Goal: Transaction & Acquisition: Purchase product/service

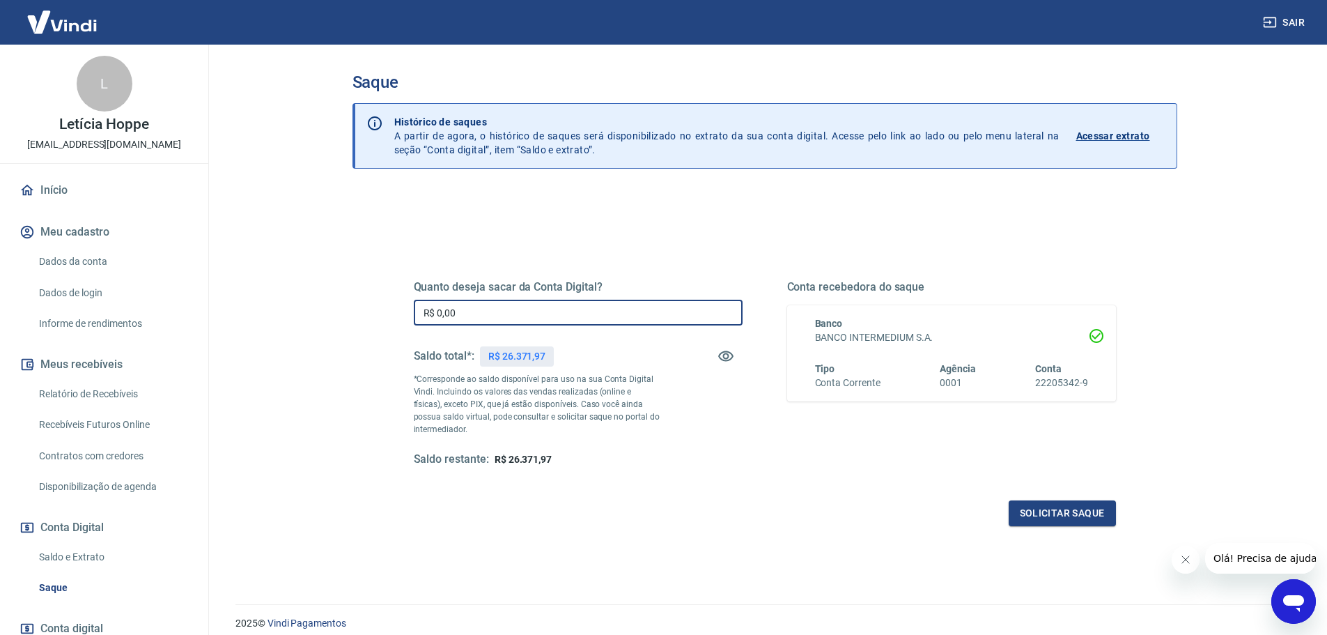
drag, startPoint x: 474, startPoint y: 310, endPoint x: 352, endPoint y: 319, distance: 122.3
click at [353, 319] on div "Quanto deseja sacar da Conta Digital? R$ 0,00 ​ Saldo total*: R$ 26.371,97 *Cor…" at bounding box center [765, 440] width 825 height 498
drag, startPoint x: 492, startPoint y: 315, endPoint x: 302, endPoint y: 322, distance: 190.4
click at [306, 321] on main "Saque Histórico de saques A partir de agora, o histórico de saques será disponi…" at bounding box center [764, 340] width 1125 height 590
type input "R$ 5.000,00"
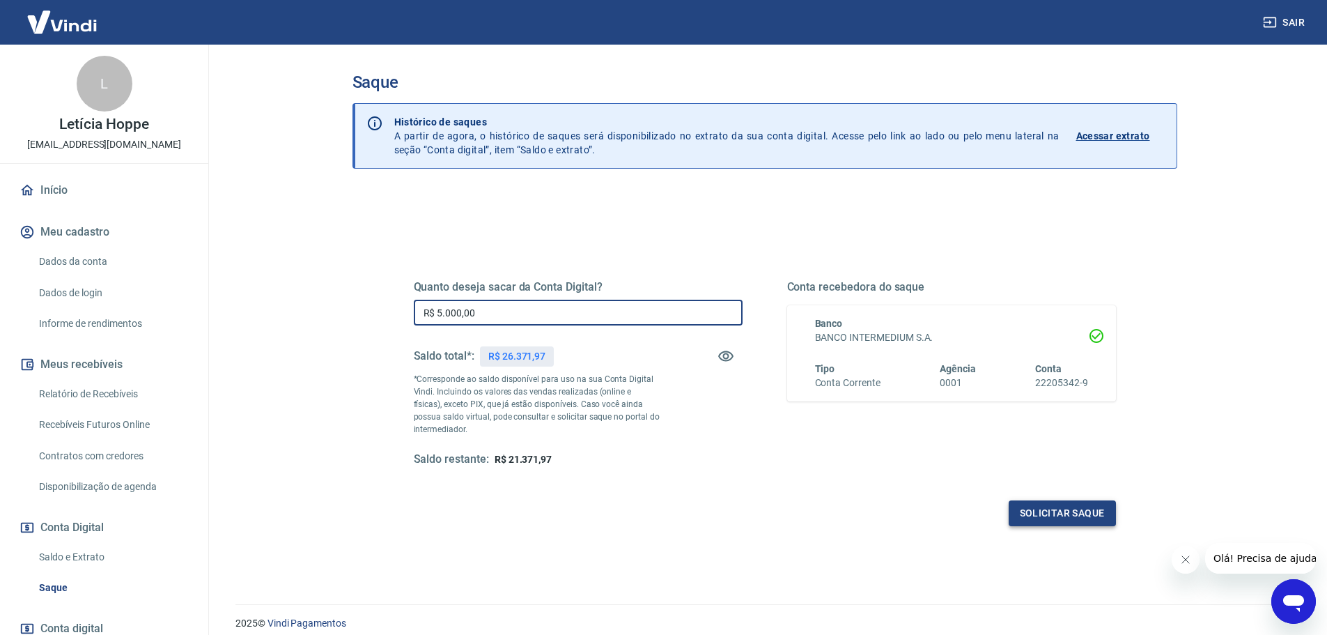
click at [1061, 512] on button "Solicitar saque" at bounding box center [1062, 513] width 107 height 26
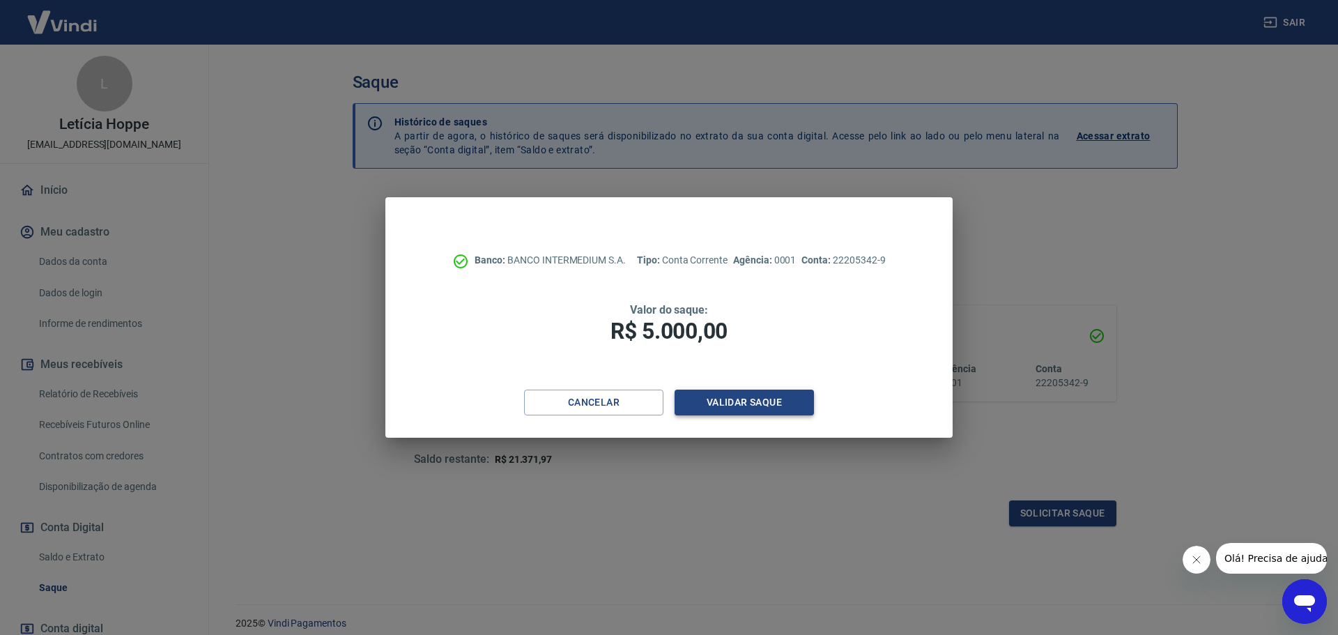
click at [695, 402] on button "Validar saque" at bounding box center [744, 403] width 139 height 26
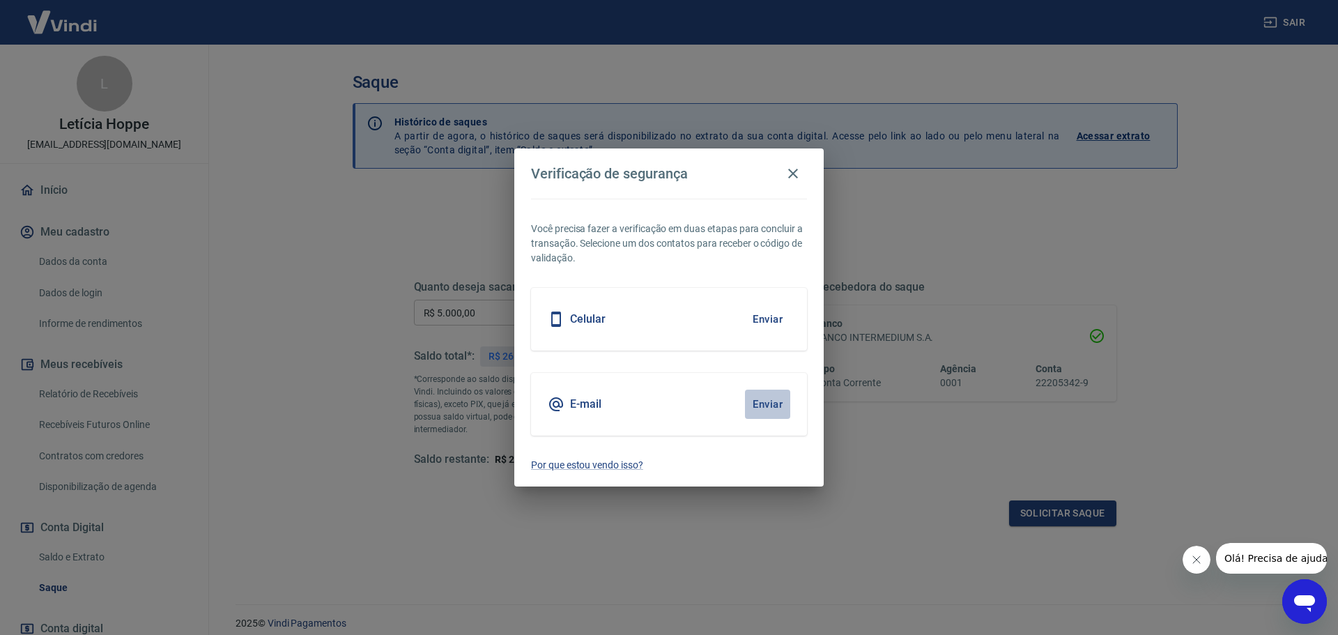
click at [770, 405] on button "Enviar" at bounding box center [767, 404] width 45 height 29
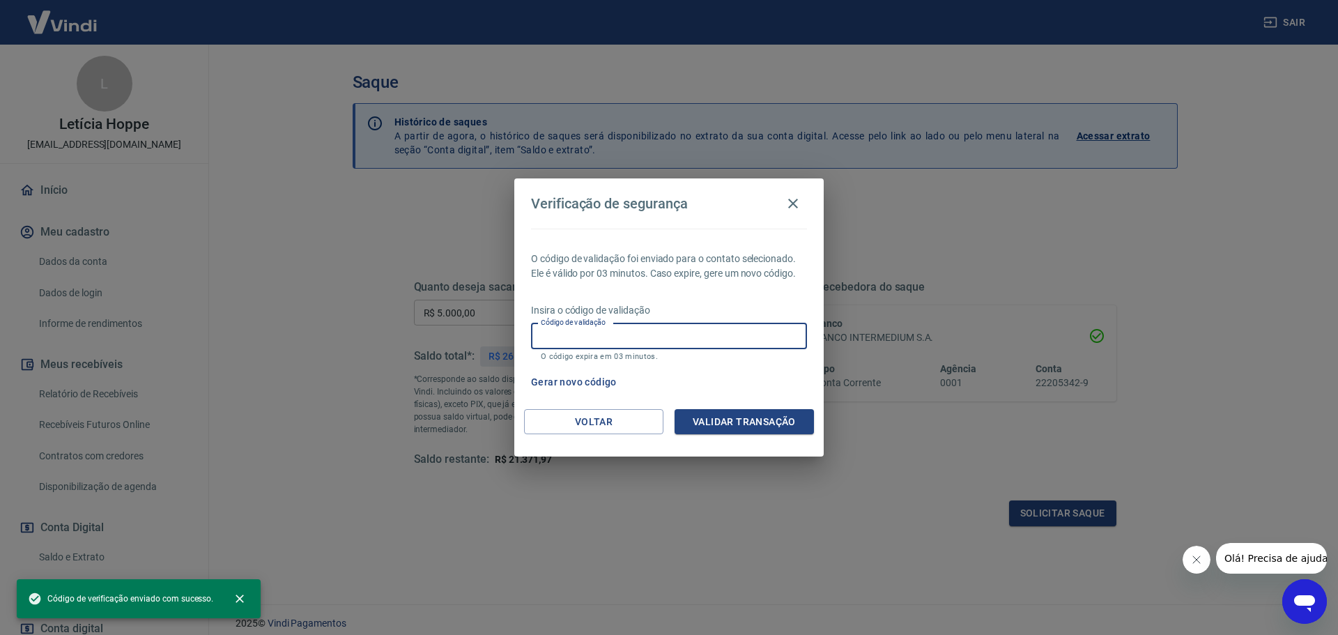
click at [685, 330] on input "Código de validação" at bounding box center [669, 336] width 276 height 26
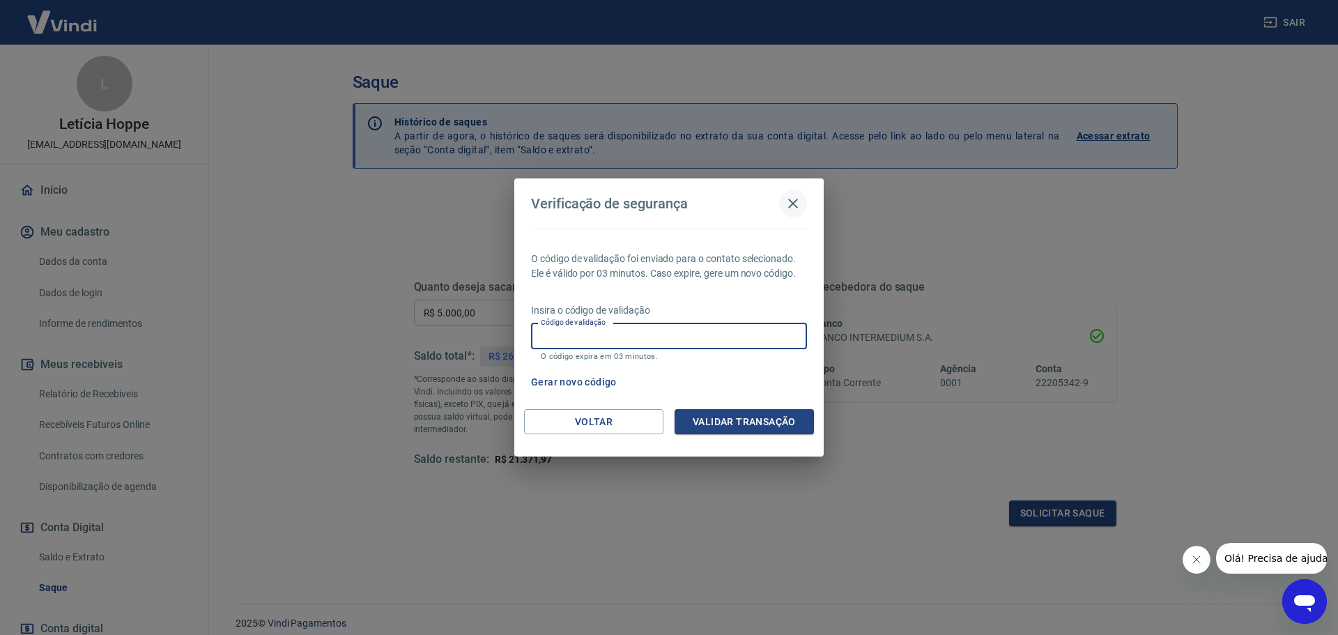
click at [799, 201] on icon "button" at bounding box center [793, 203] width 17 height 17
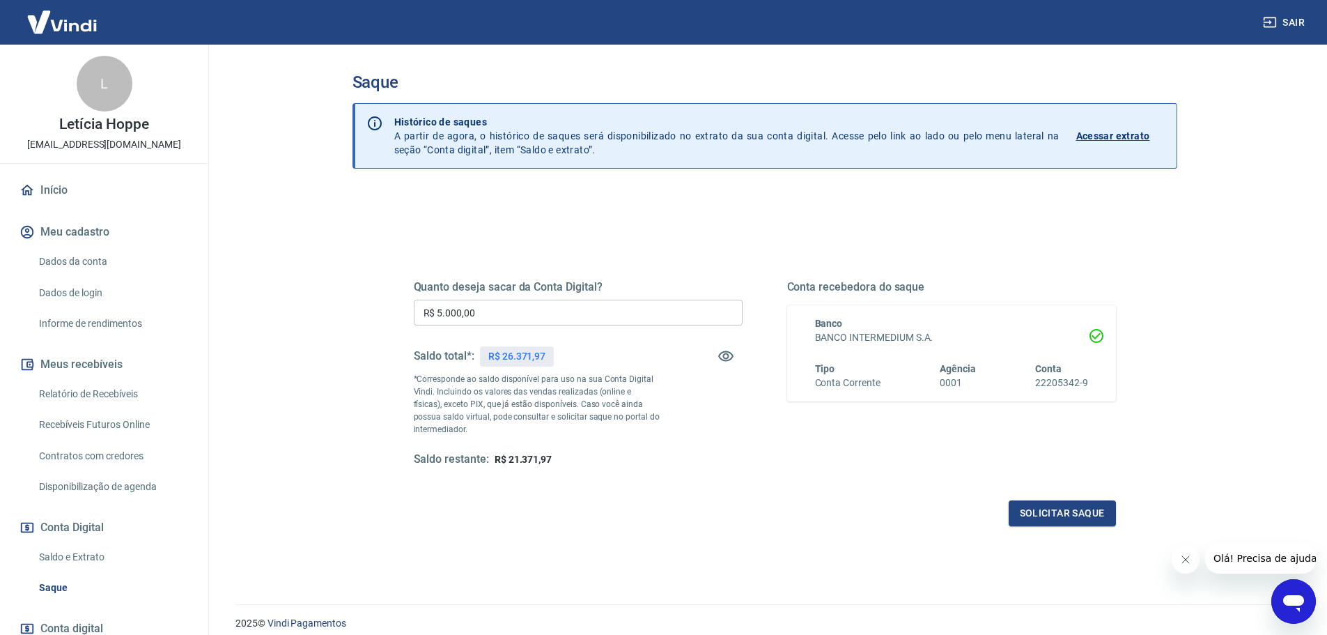
click at [1293, 602] on icon "Abrir janela de mensagens" at bounding box center [1294, 603] width 21 height 17
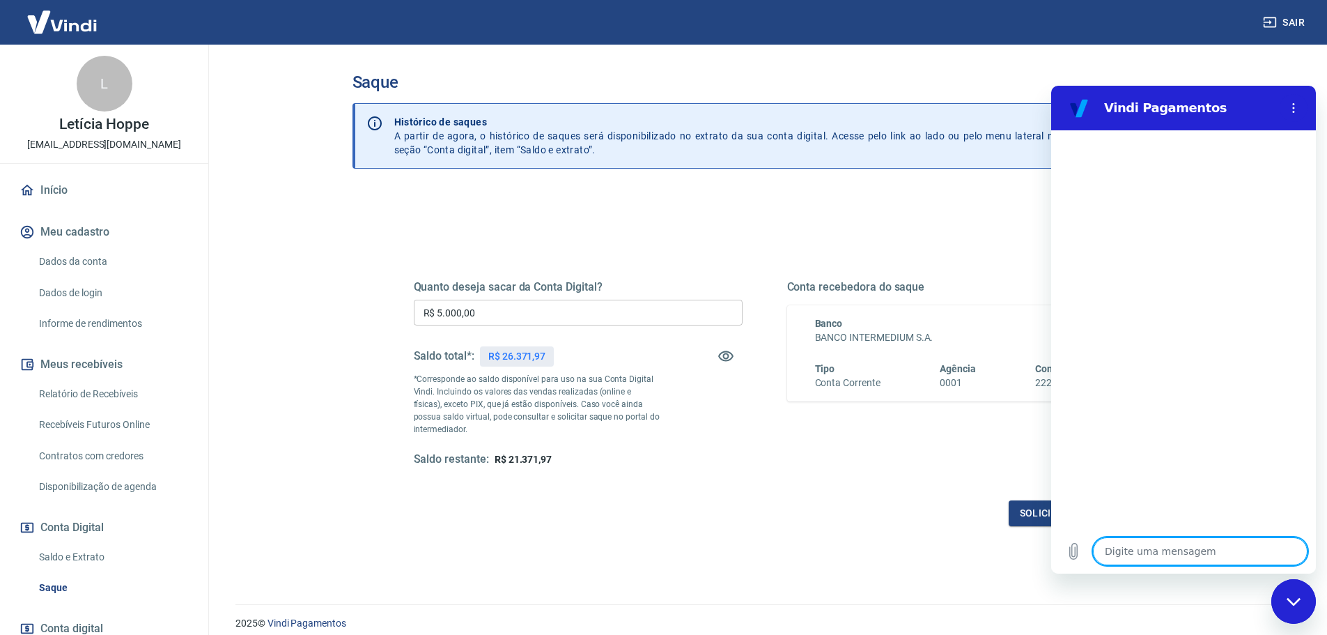
type textarea "b"
type textarea "x"
type textarea "bo"
type textarea "x"
type textarea "bom"
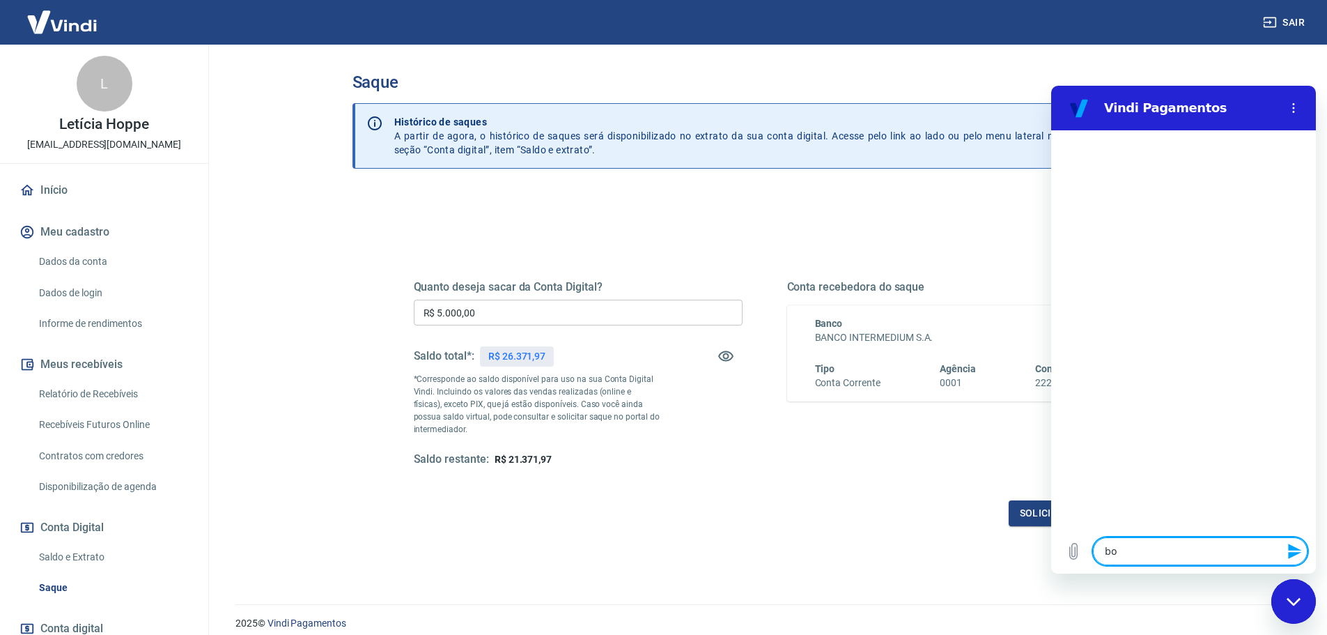
type textarea "x"
type textarea "bom"
type textarea "x"
type textarea "bom d"
type textarea "x"
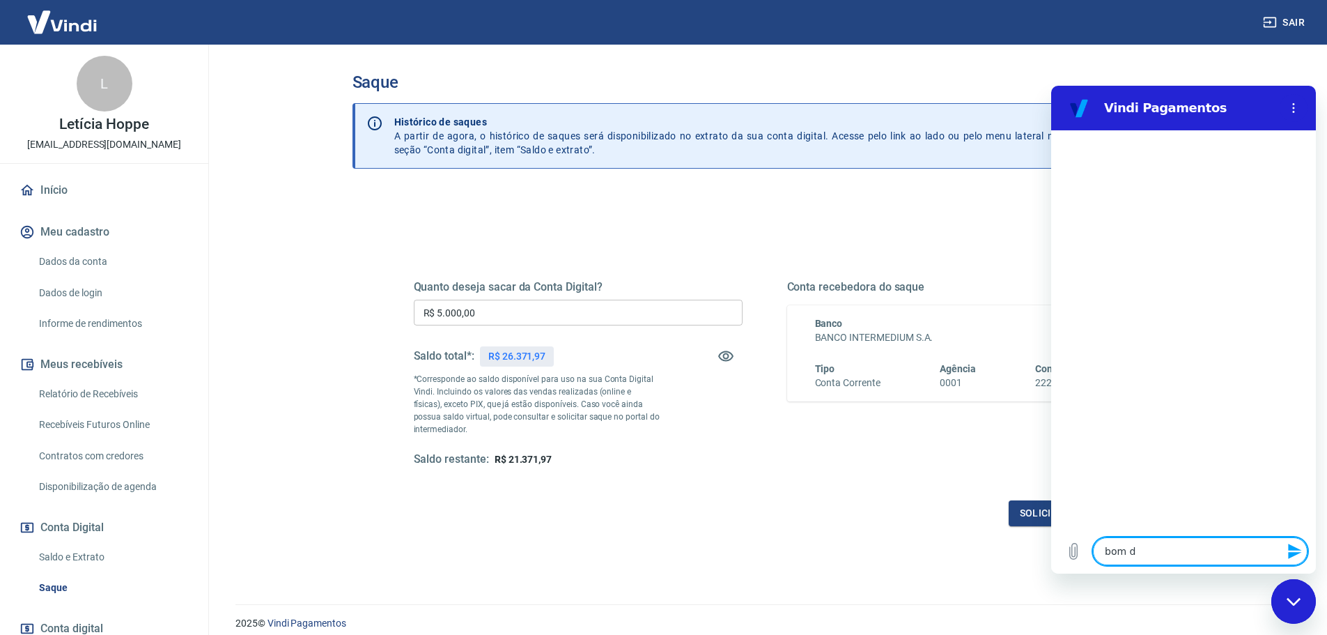
type textarea "bom di"
type textarea "x"
type textarea "bom dia"
type textarea "x"
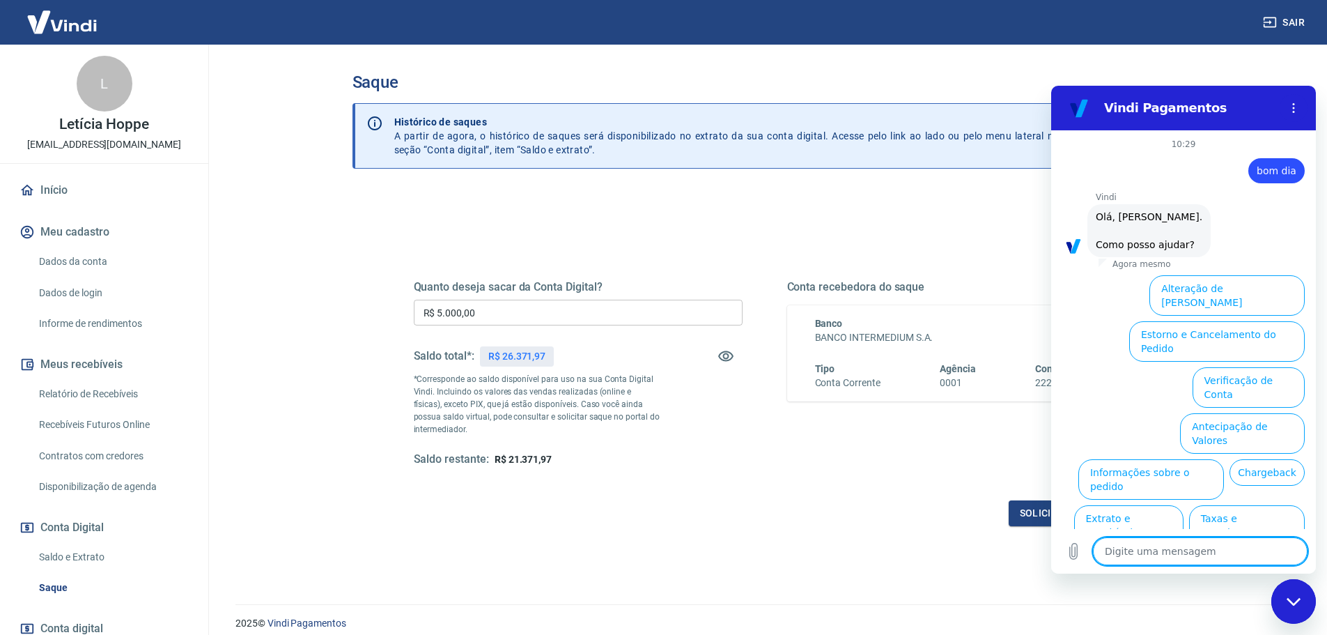
scroll to position [33, 0]
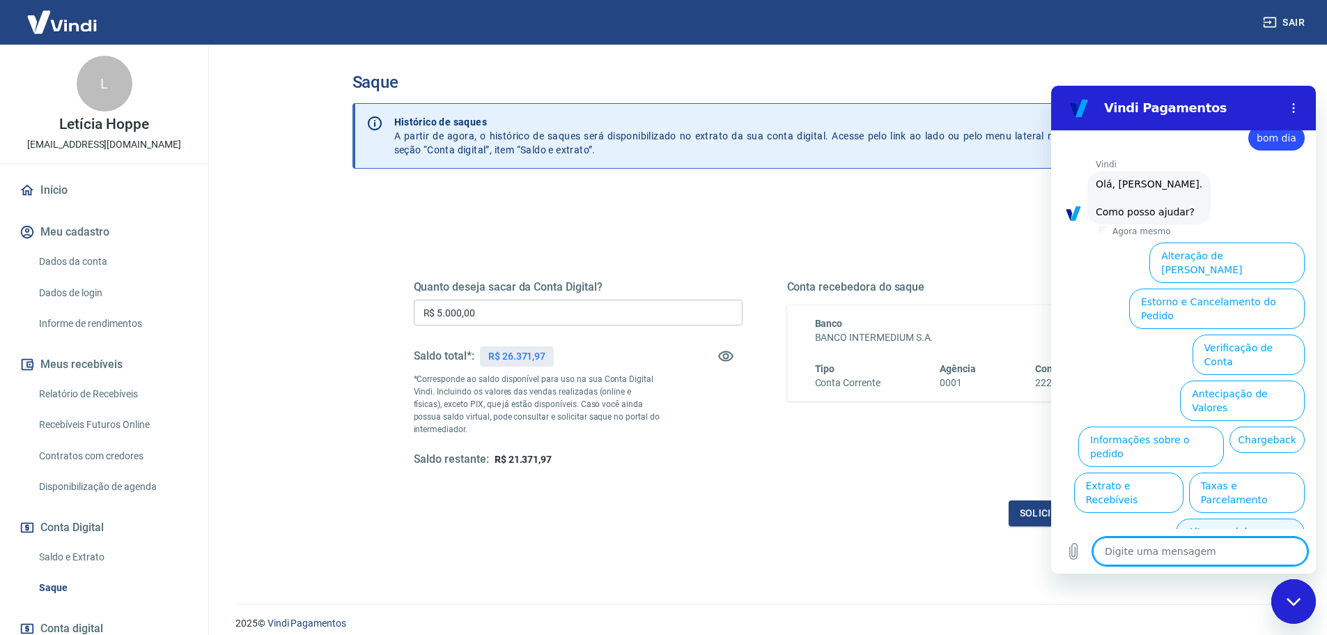
click at [1263, 518] on button "Alterar celular verificado" at bounding box center [1240, 538] width 129 height 40
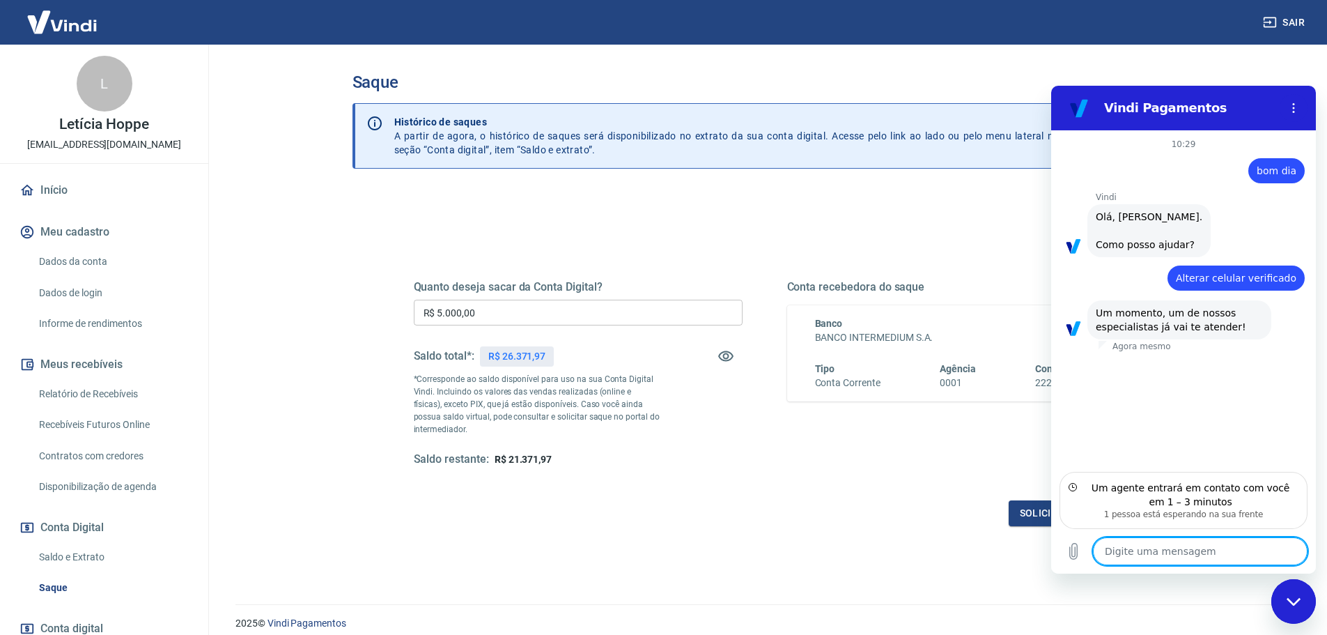
scroll to position [54, 0]
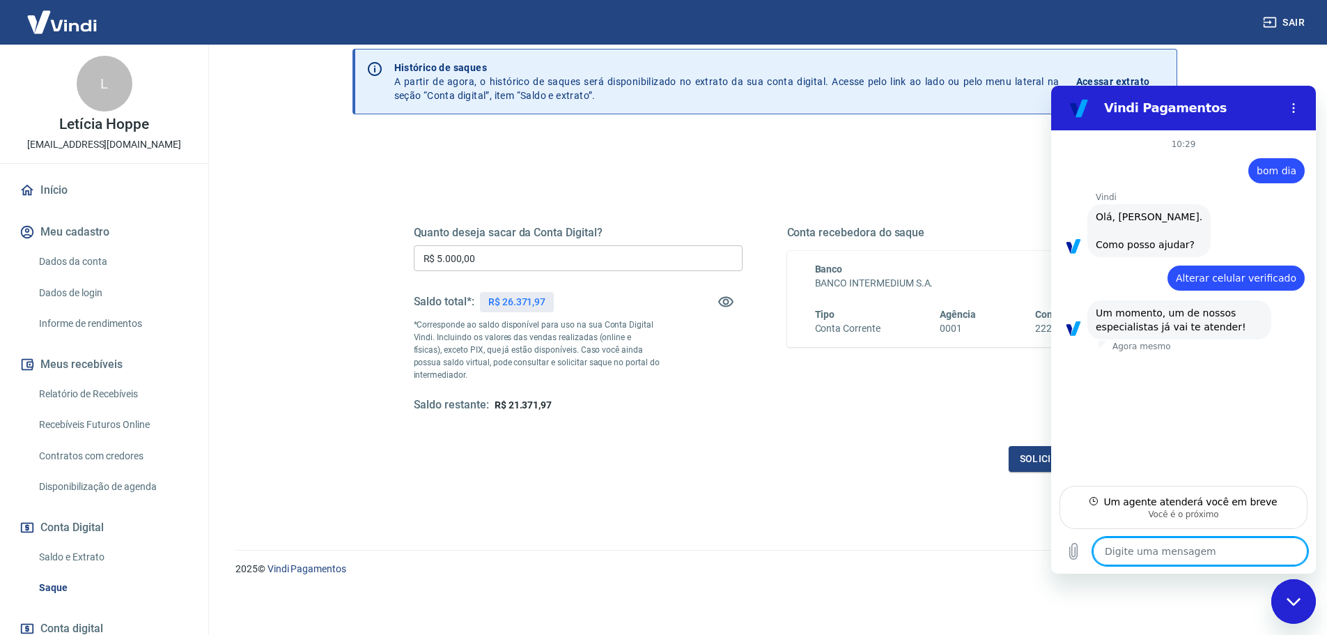
type textarea "x"
type textarea "B"
type textarea "x"
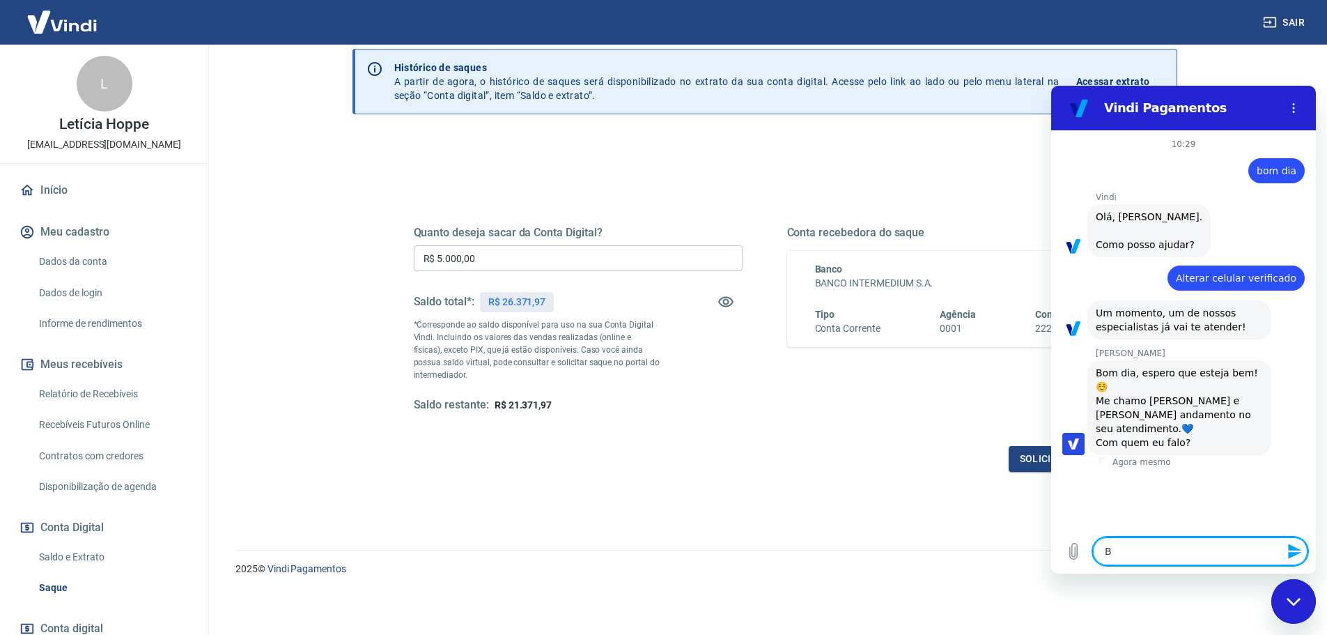
type textarea "Bo"
type textarea "x"
type textarea "Bom"
type textarea "x"
type textarea "Bom"
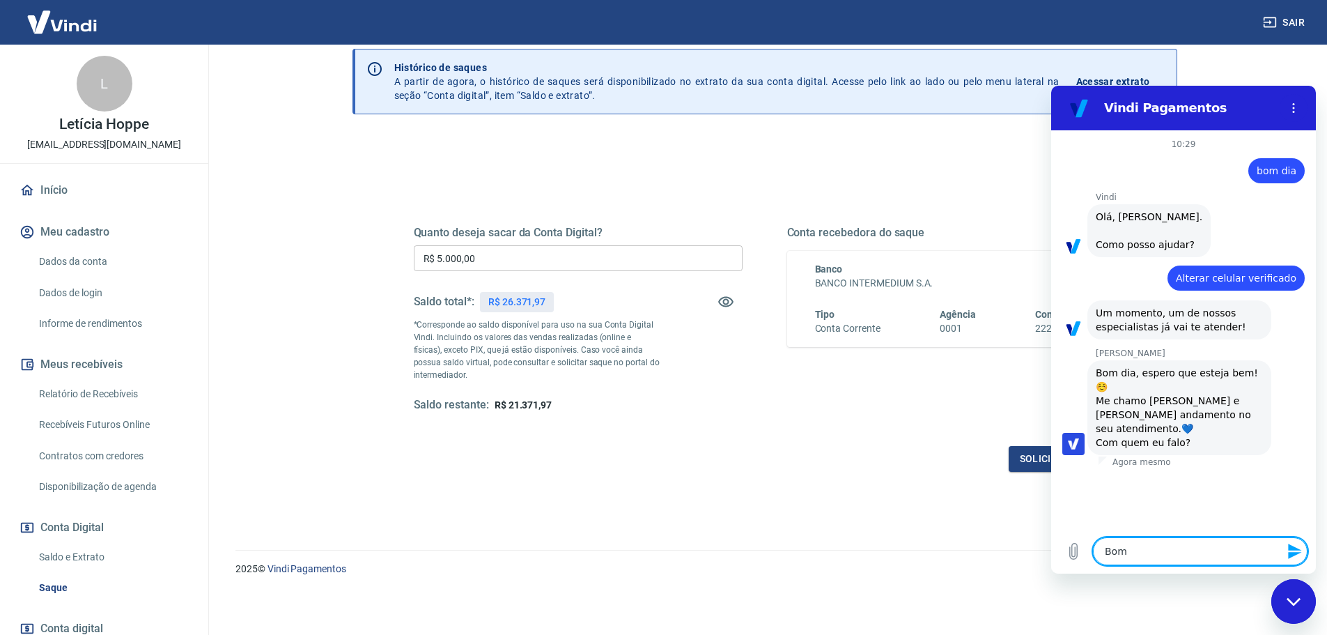
type textarea "x"
type textarea "Bom d"
type textarea "x"
type textarea "Bom di"
type textarea "x"
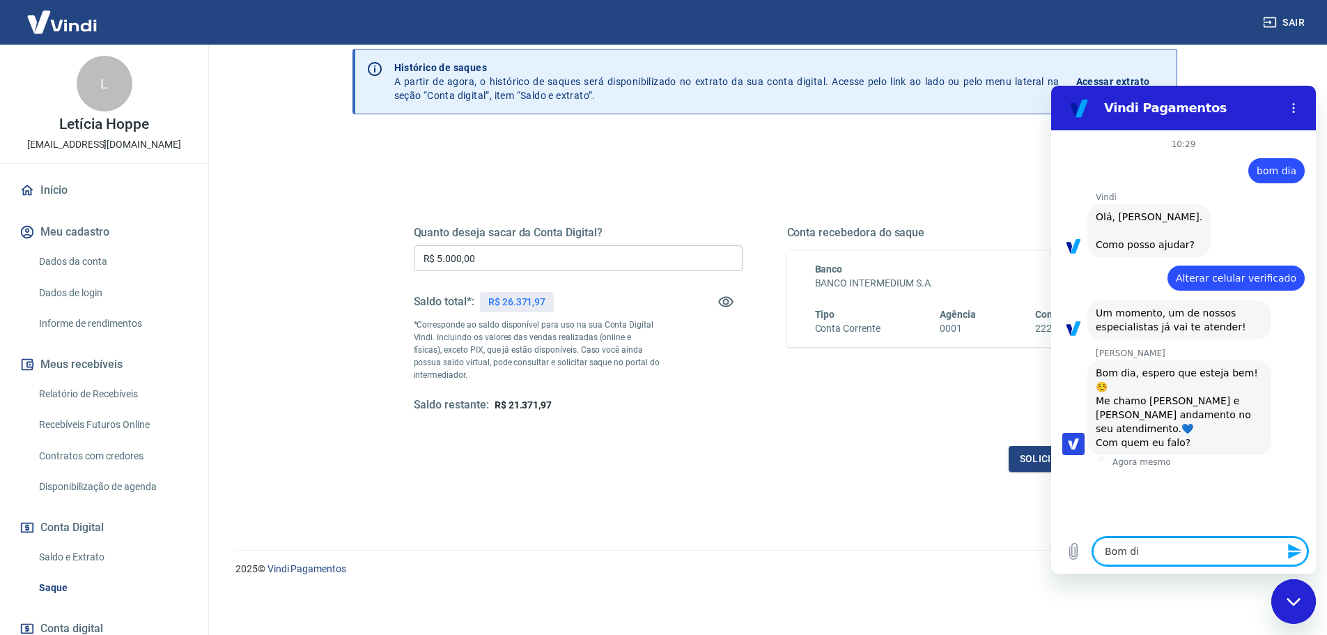
type textarea "Bom dia"
type textarea "x"
type textarea "Bom dia"
type textarea "x"
type textarea "Bom dia G"
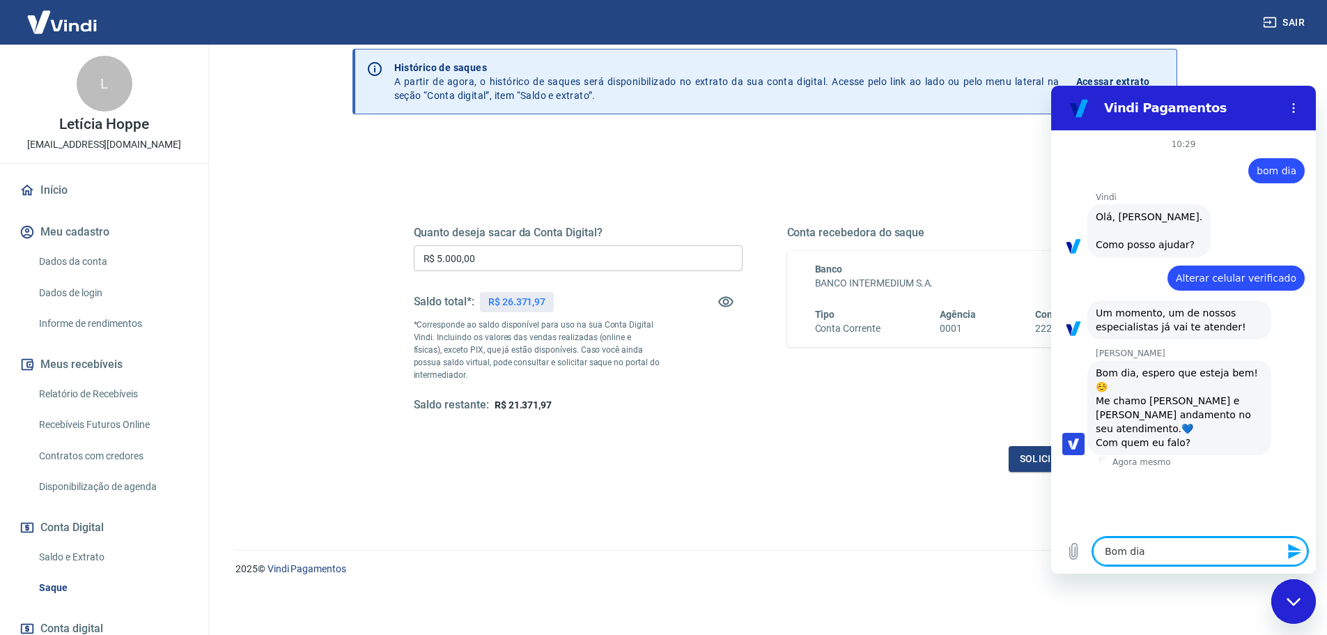
type textarea "x"
type textarea "Bom dia Ga"
type textarea "x"
type textarea "Bom dia Gab"
type textarea "x"
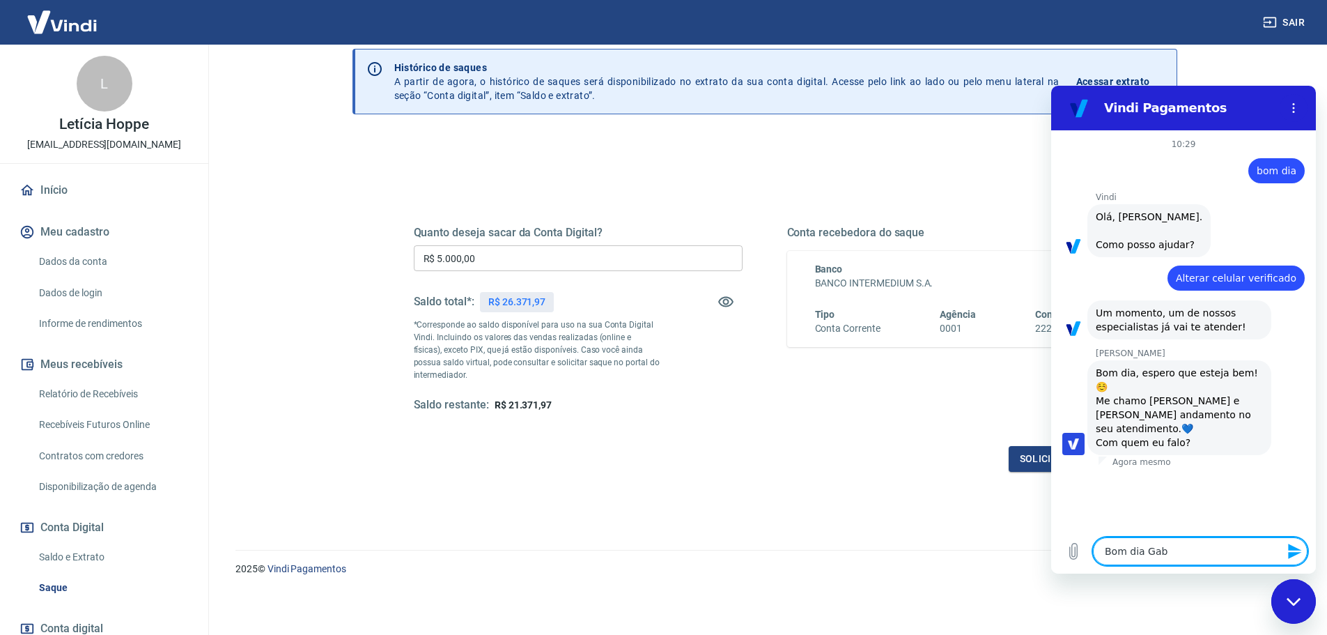
type textarea "Bom dia Gabr"
type textarea "x"
type textarea "Bom dia Gabri"
type textarea "x"
type textarea "Bom dia Gabrie"
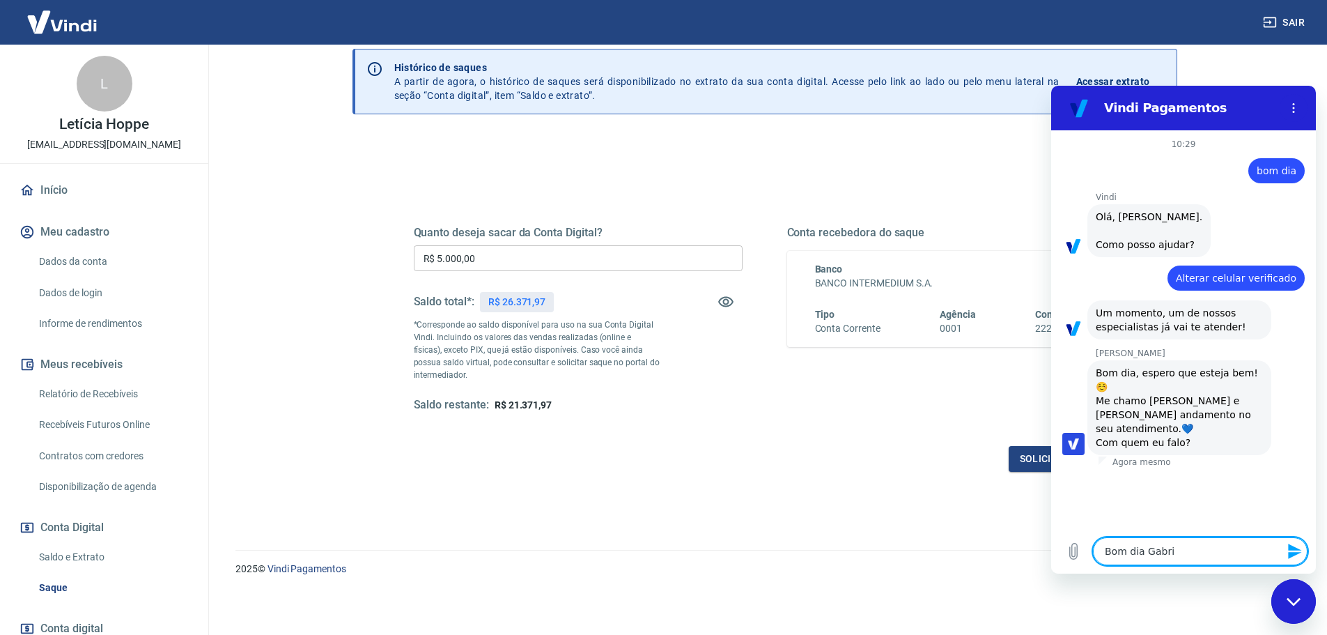
type textarea "x"
type textarea "Bom dia Gabriel"
type textarea "x"
type textarea "Bom dia Gabriell"
type textarea "x"
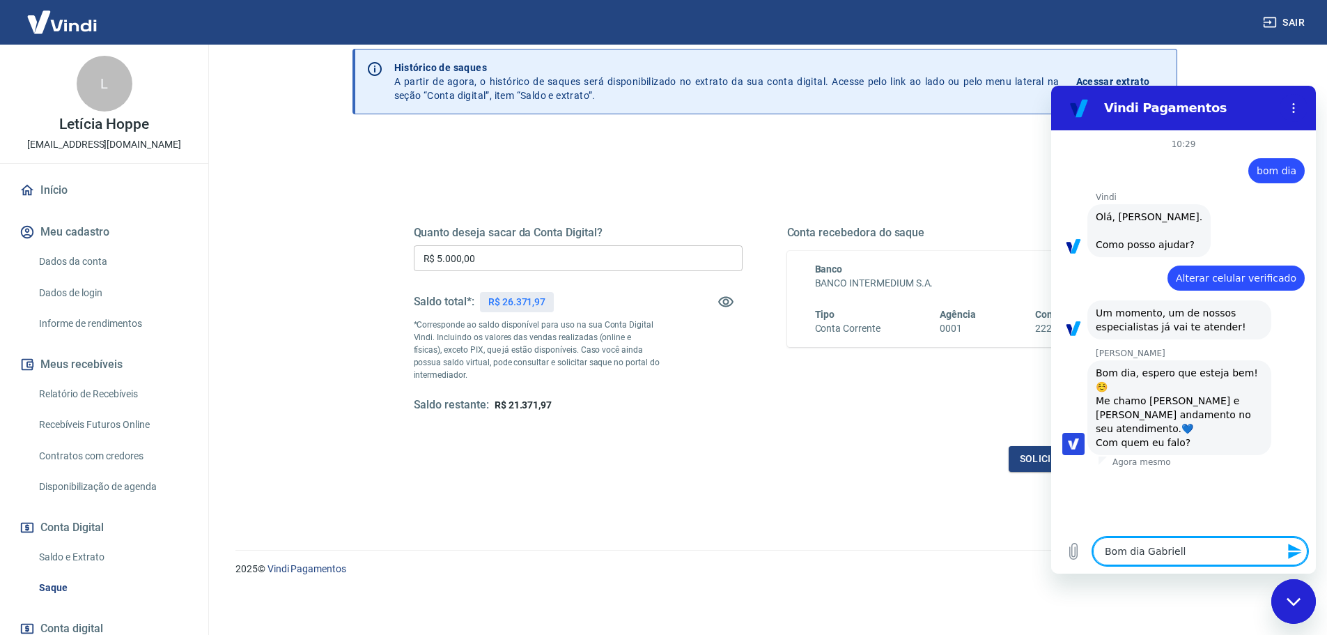
type textarea "Bom dia [PERSON_NAME]"
type textarea "x"
type textarea "Bom dia [PERSON_NAME],"
type textarea "x"
type textarea "Bom dia [PERSON_NAME],"
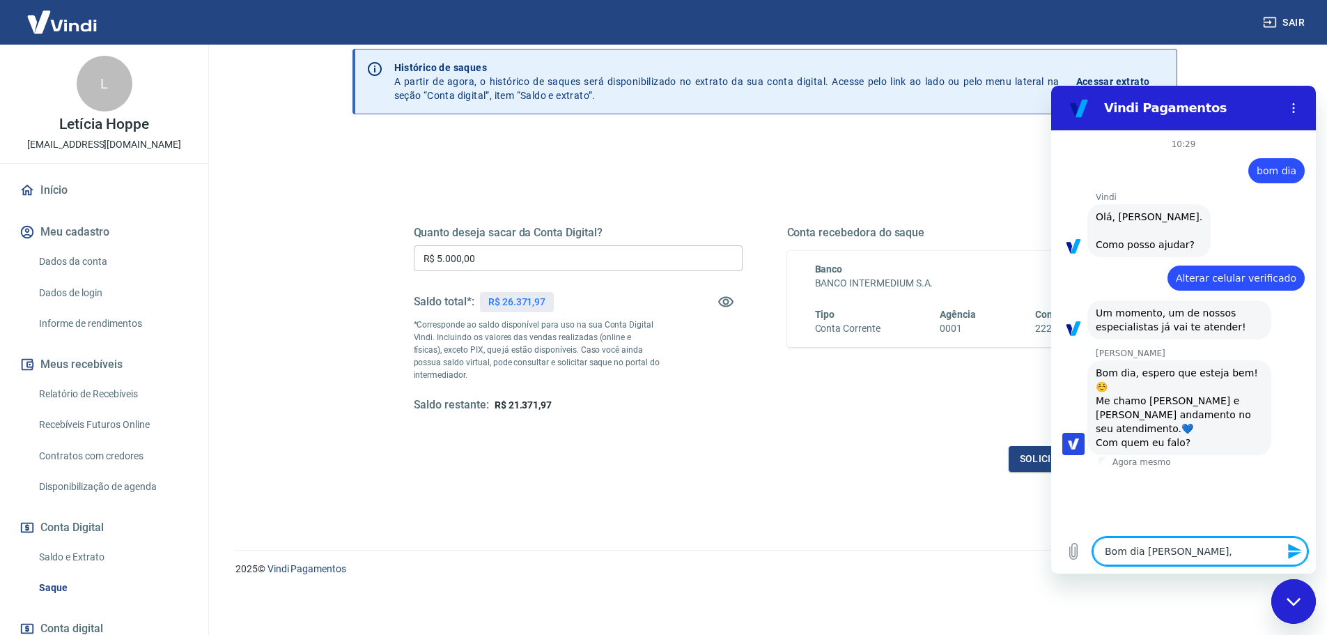
type textarea "x"
type textarea "Bom dia [PERSON_NAME], m"
type textarea "x"
type textarea "Bom dia Gabrielle, me"
type textarea "x"
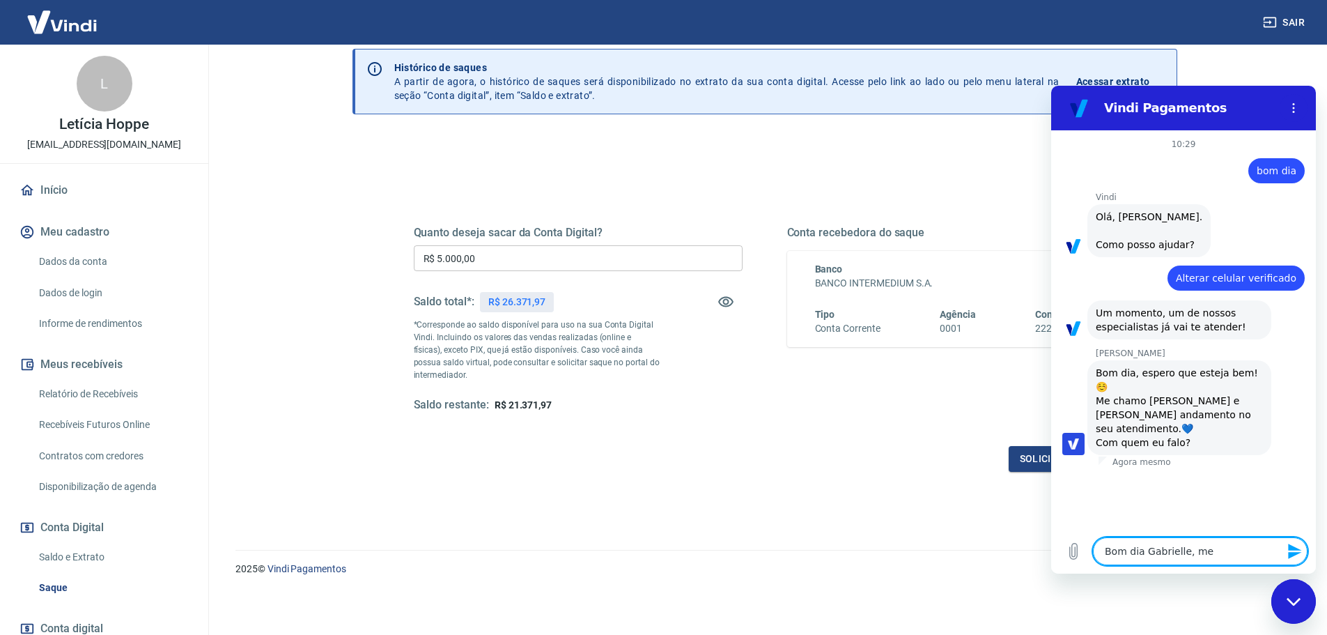
type textarea "Bom dia Gabrielle, me"
type textarea "x"
type textarea "Bom dia [PERSON_NAME], me c"
type textarea "x"
type textarea "Bom dia [PERSON_NAME], me ch"
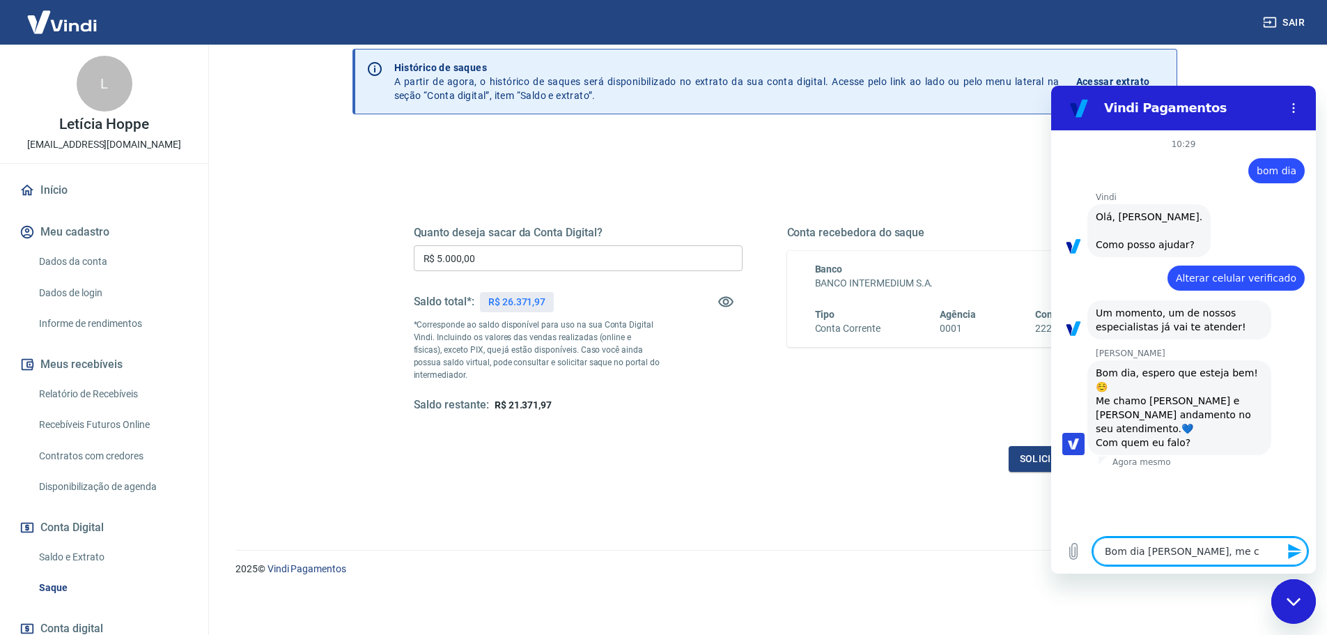
type textarea "x"
type textarea "Bom dia [PERSON_NAME], me cha"
type textarea "x"
type textarea "Bom dia [PERSON_NAME], me cham"
type textarea "x"
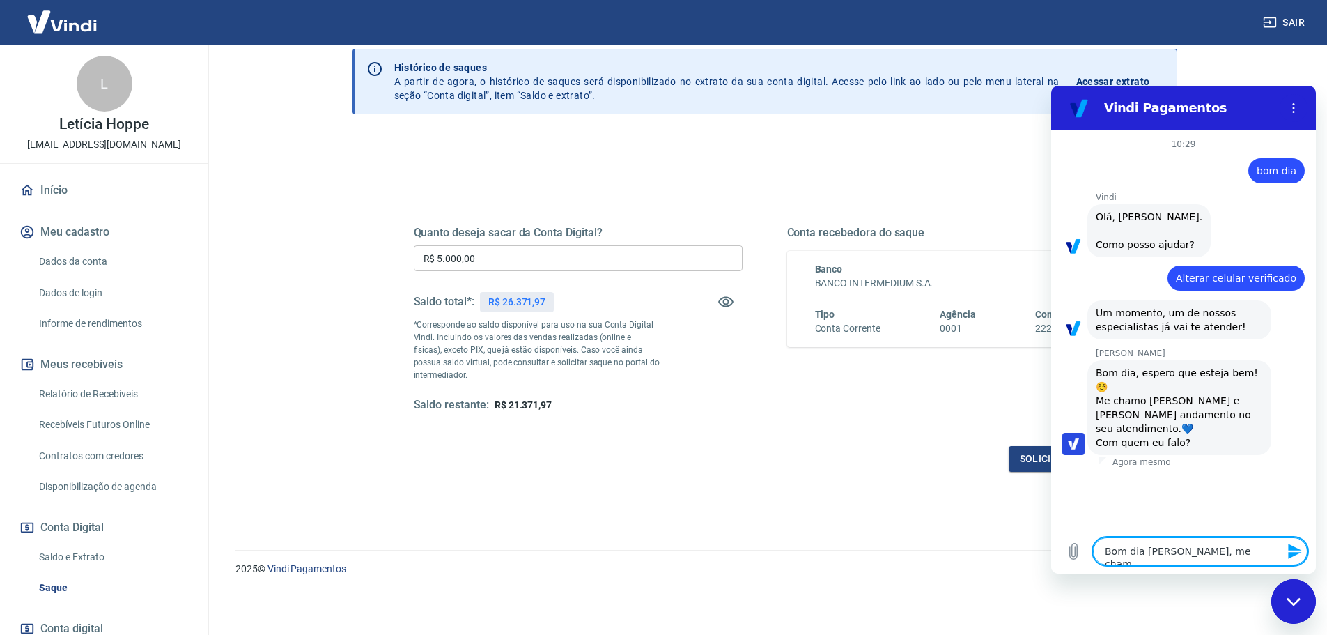
type textarea "Bom dia [PERSON_NAME], me chamo"
type textarea "x"
type textarea "Bom dia [PERSON_NAME], me chamo"
type textarea "x"
type textarea "Bom dia [PERSON_NAME], me chamo A"
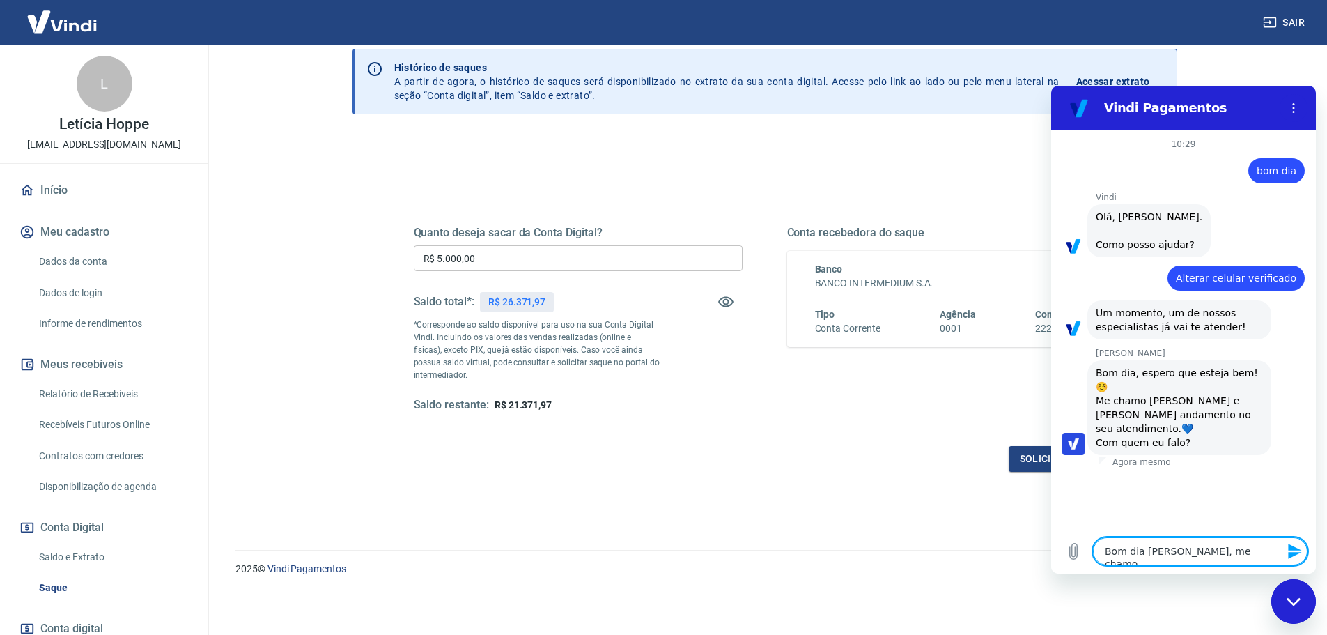
type textarea "x"
type textarea "Bom dia [PERSON_NAME], me chamo Al"
type textarea "x"
type textarea "Bom dia [PERSON_NAME], me chamo Ale"
type textarea "x"
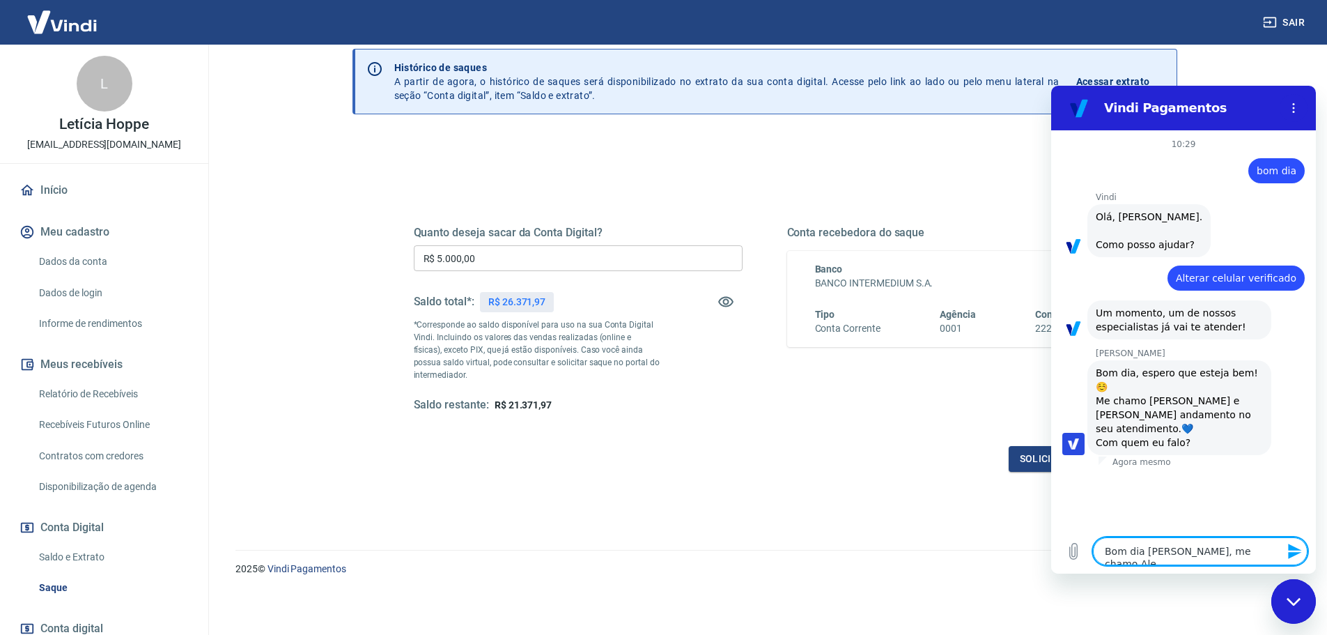
type textarea "Bom dia [PERSON_NAME], me chamo Ales"
type textarea "x"
type textarea "Bom dia [PERSON_NAME], me chamo Aless"
type textarea "x"
type textarea "Bom dia [PERSON_NAME], me [PERSON_NAME]"
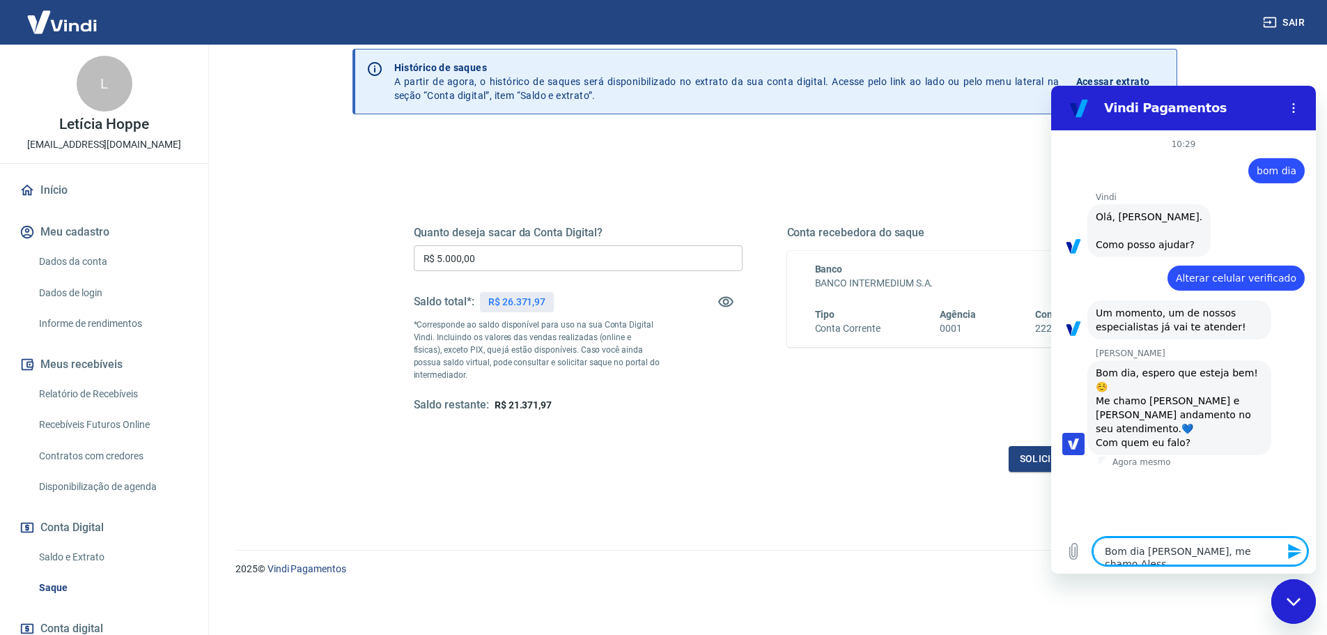
type textarea "x"
type textarea "Bom dia [PERSON_NAME], me [PERSON_NAME]"
type textarea "x"
type textarea "Bom dia [PERSON_NAME], me [PERSON_NAME]"
type textarea "x"
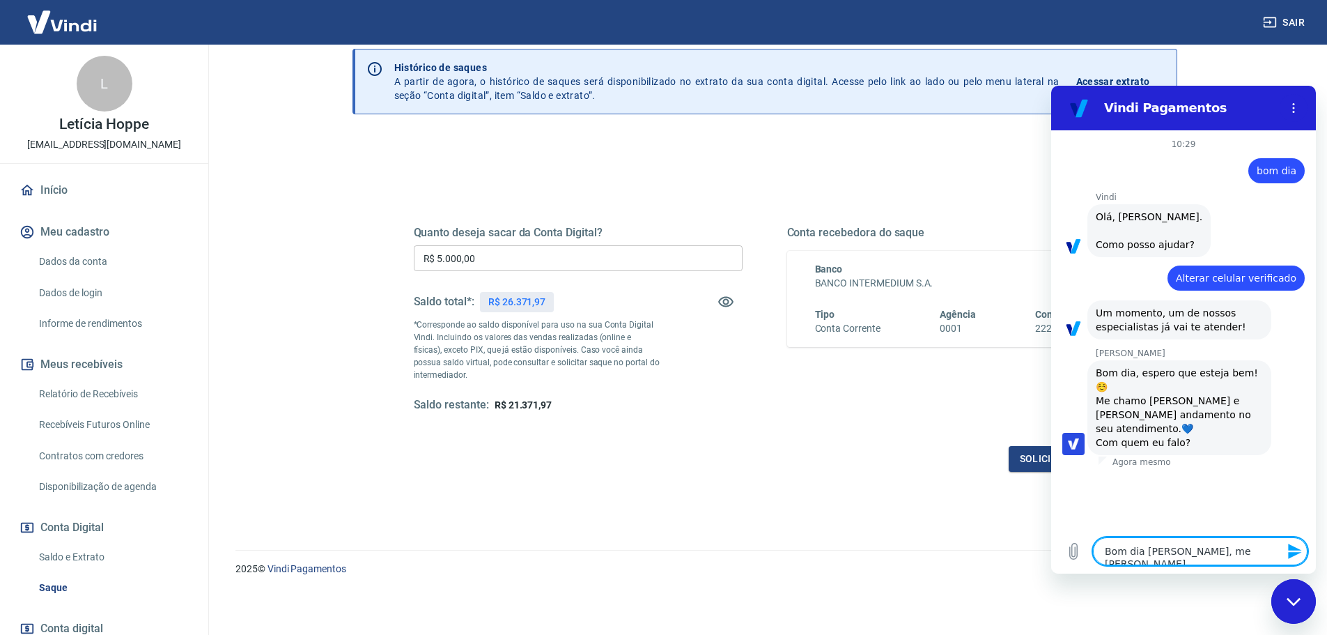
type textarea "Bom dia [PERSON_NAME], me [PERSON_NAME]"
type textarea "x"
type textarea "Bom dia [PERSON_NAME], me [PERSON_NAME]"
type textarea "x"
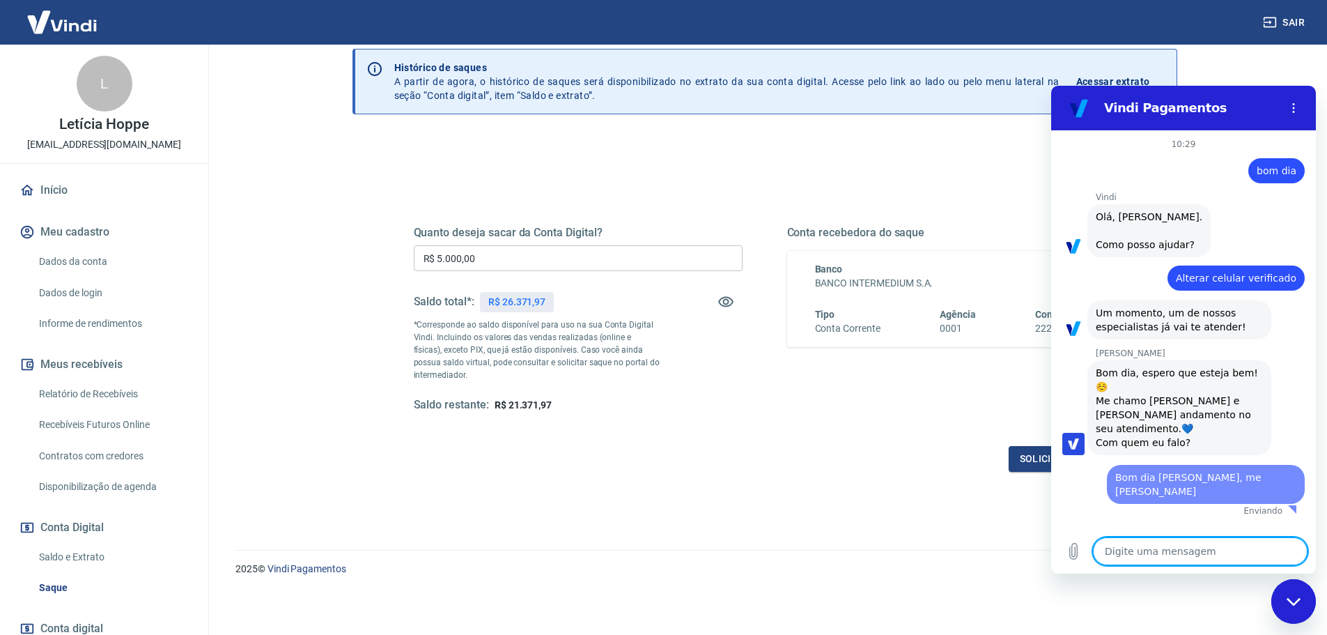
type textarea "x"
type textarea "e"
type textarea "x"
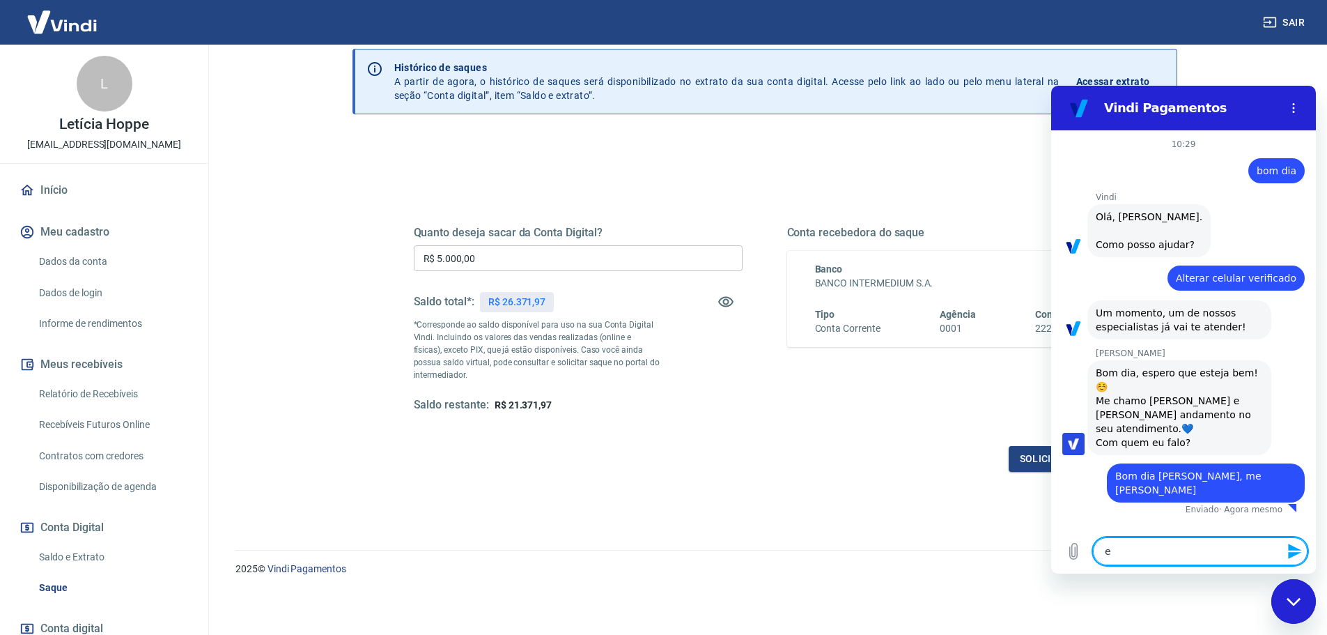
type textarea "es"
type textarea "x"
type textarea "est"
type textarea "x"
type textarea "esta"
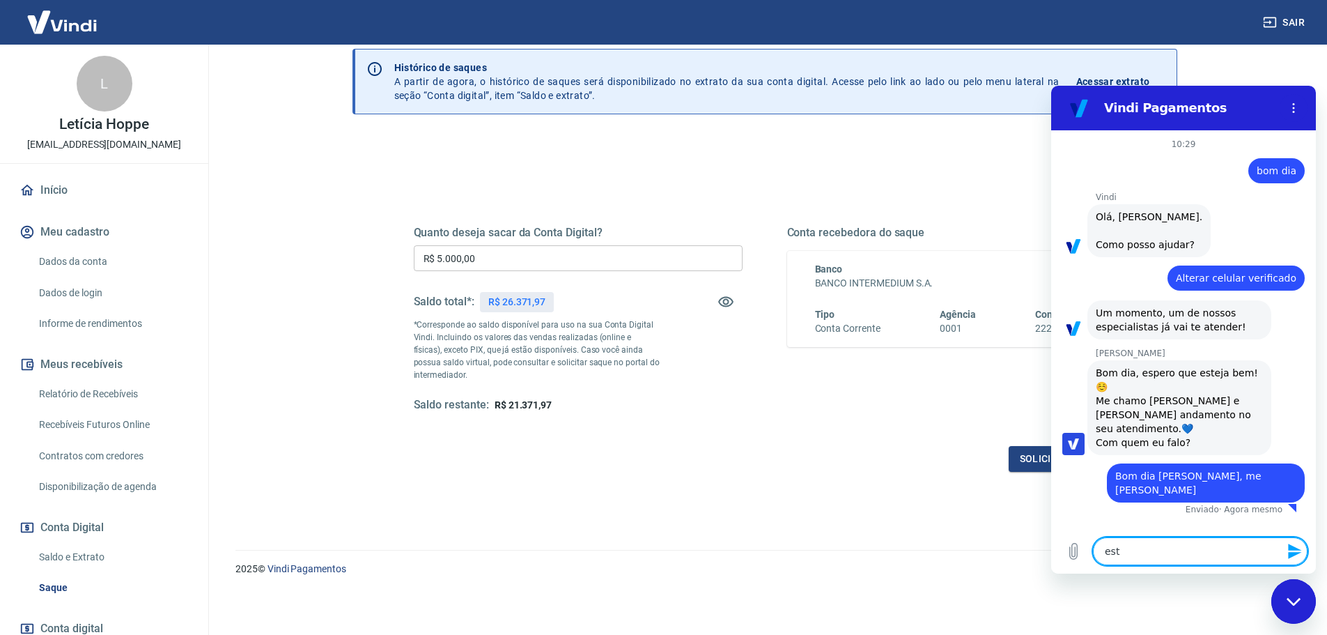
type textarea "x"
type textarea "estam"
type textarea "x"
type textarea "estamo"
type textarea "x"
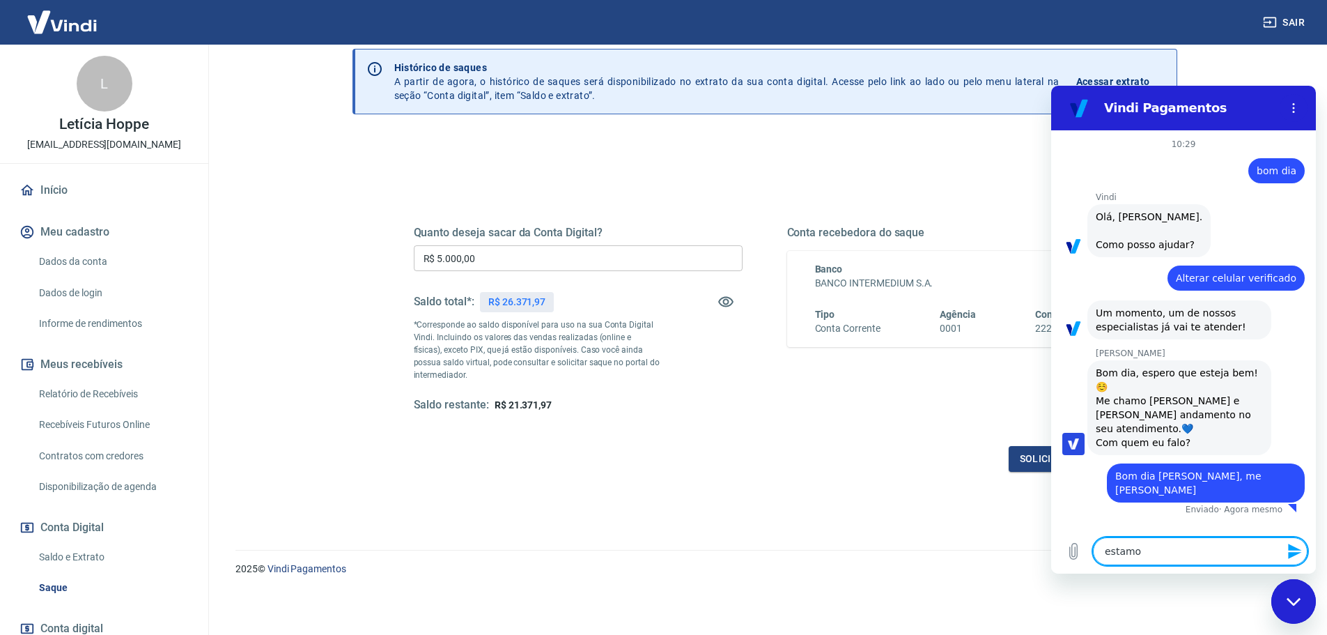
type textarea "estamos"
type textarea "x"
type textarea "estamos"
type textarea "x"
type textarea "estamos d"
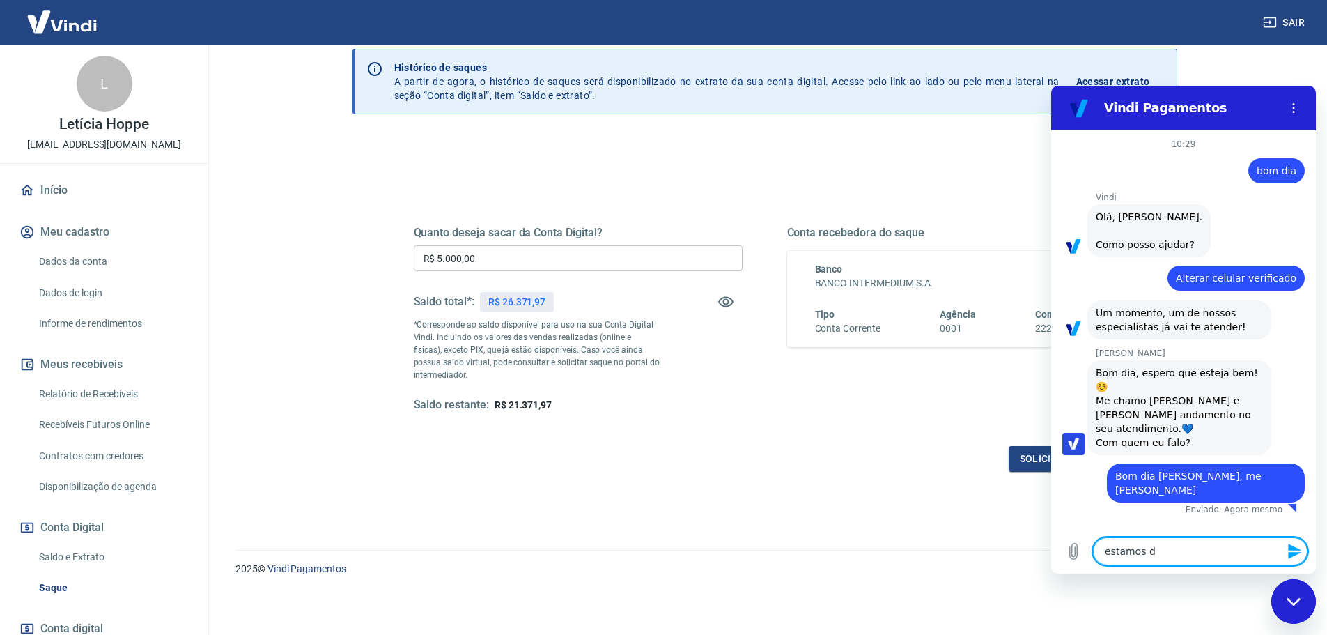
type textarea "x"
type textarea "estamos de"
type textarea "x"
type textarea "estamos des"
type textarea "x"
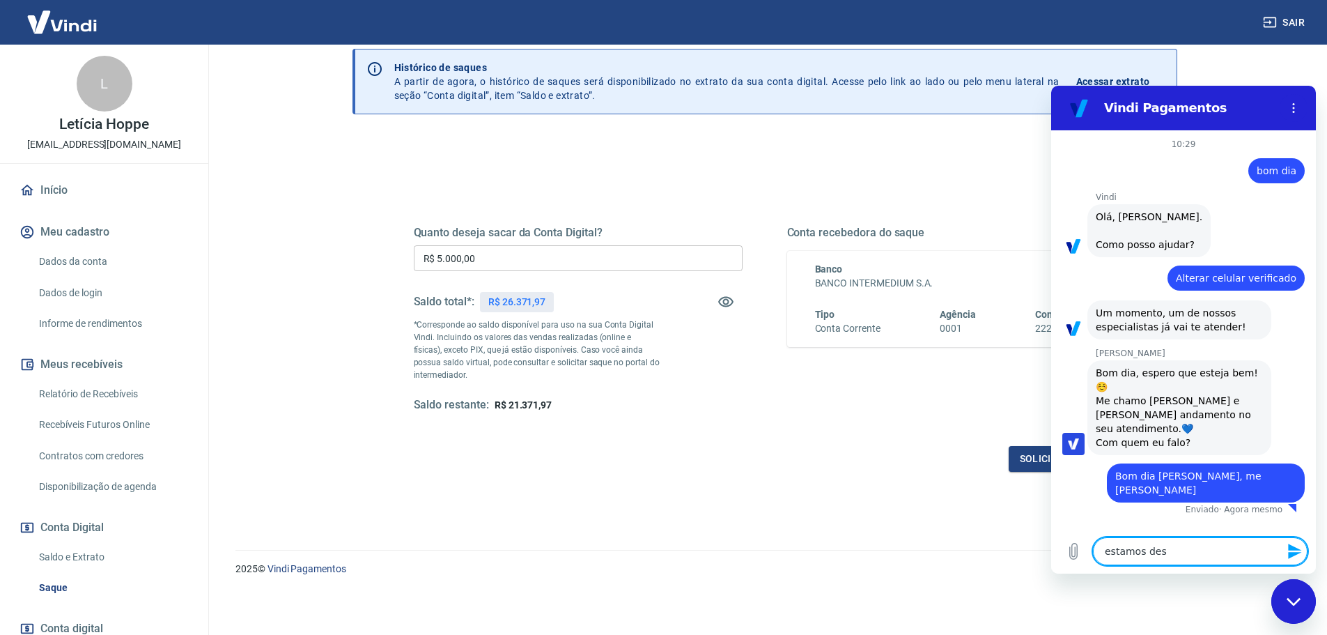
type textarea "estamos desd"
type textarea "x"
type textarea "estamos desde"
type textarea "x"
type textarea "estamos desde"
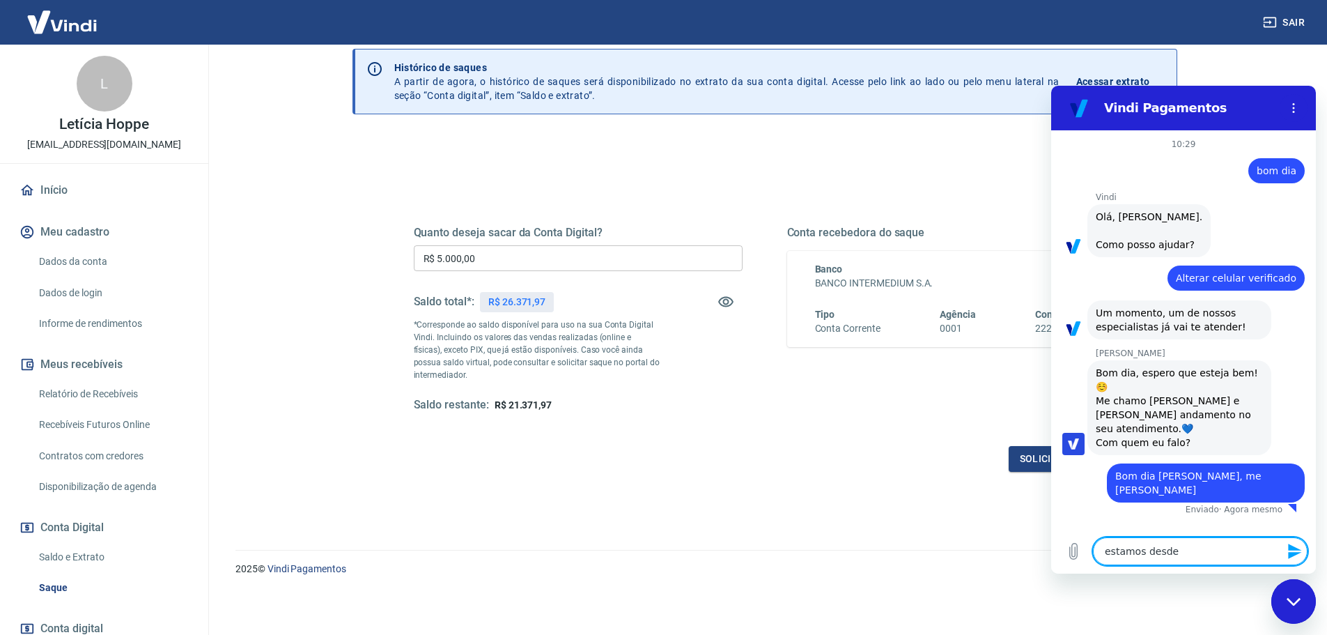
type textarea "x"
type textarea "estamos desde s"
type textarea "x"
type textarea "estamos desde se"
type textarea "x"
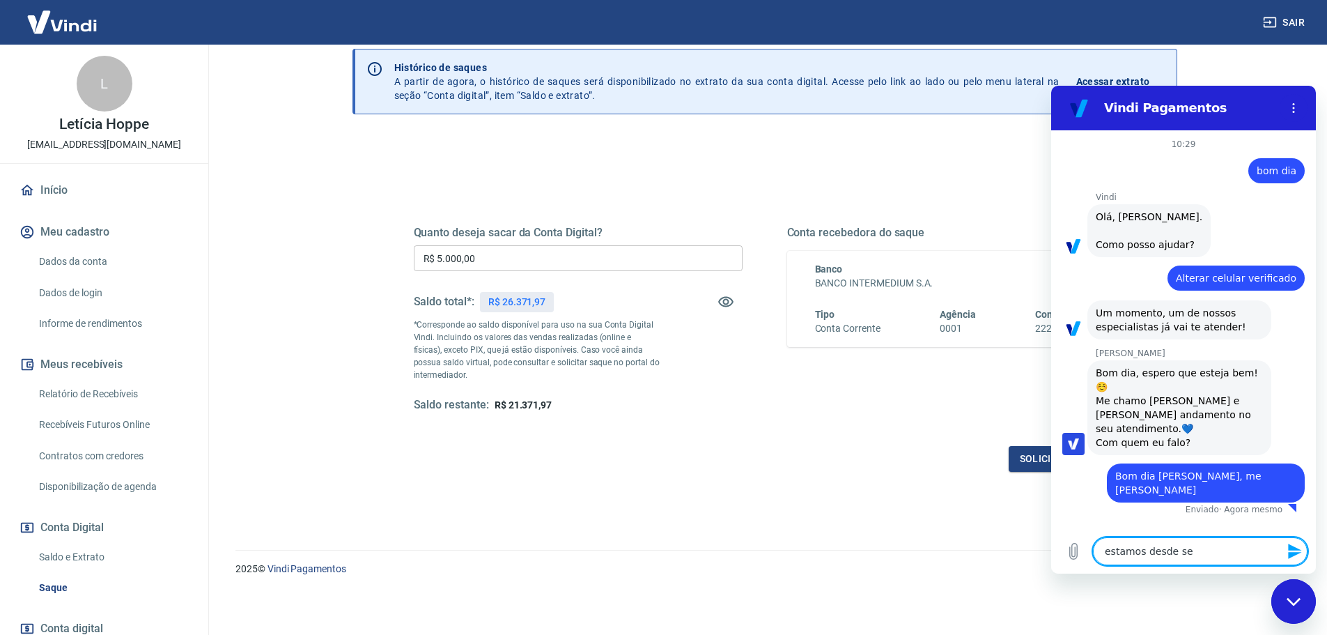
type textarea "estamos desde seg"
type textarea "x"
type textarea "estamos desde segu"
type textarea "x"
type textarea "estamos desde segun"
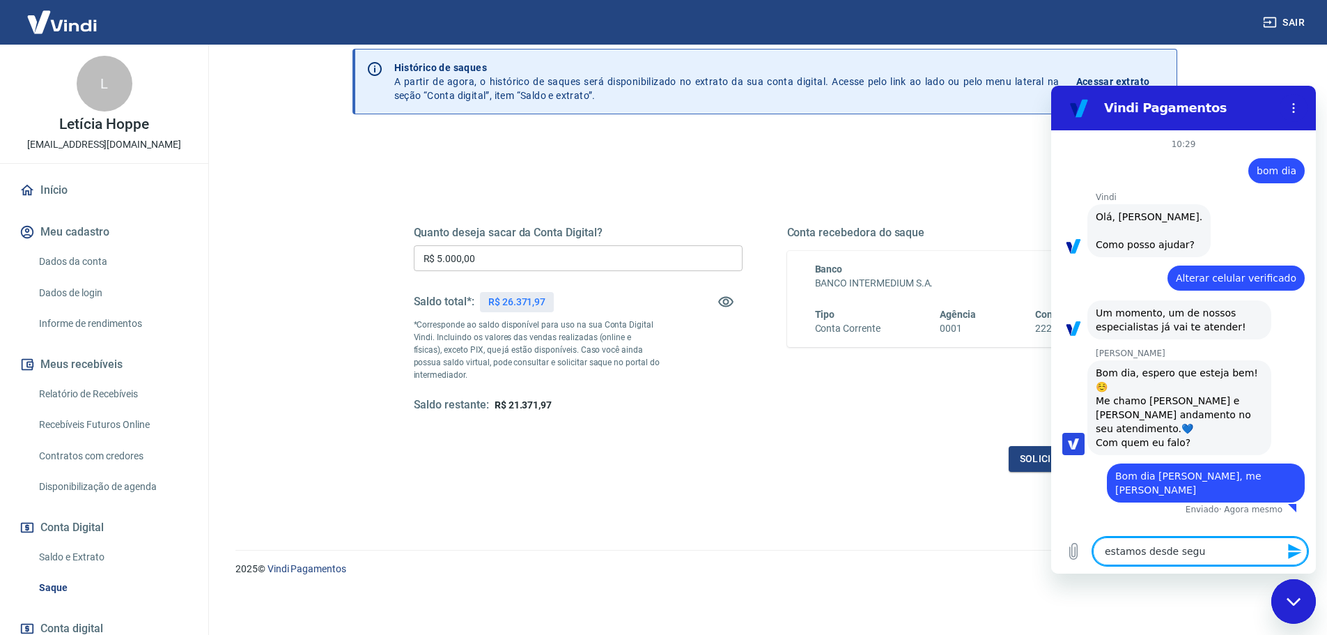
type textarea "x"
type textarea "estamos desde segund"
type textarea "x"
type textarea "estamos desde segunda"
type textarea "x"
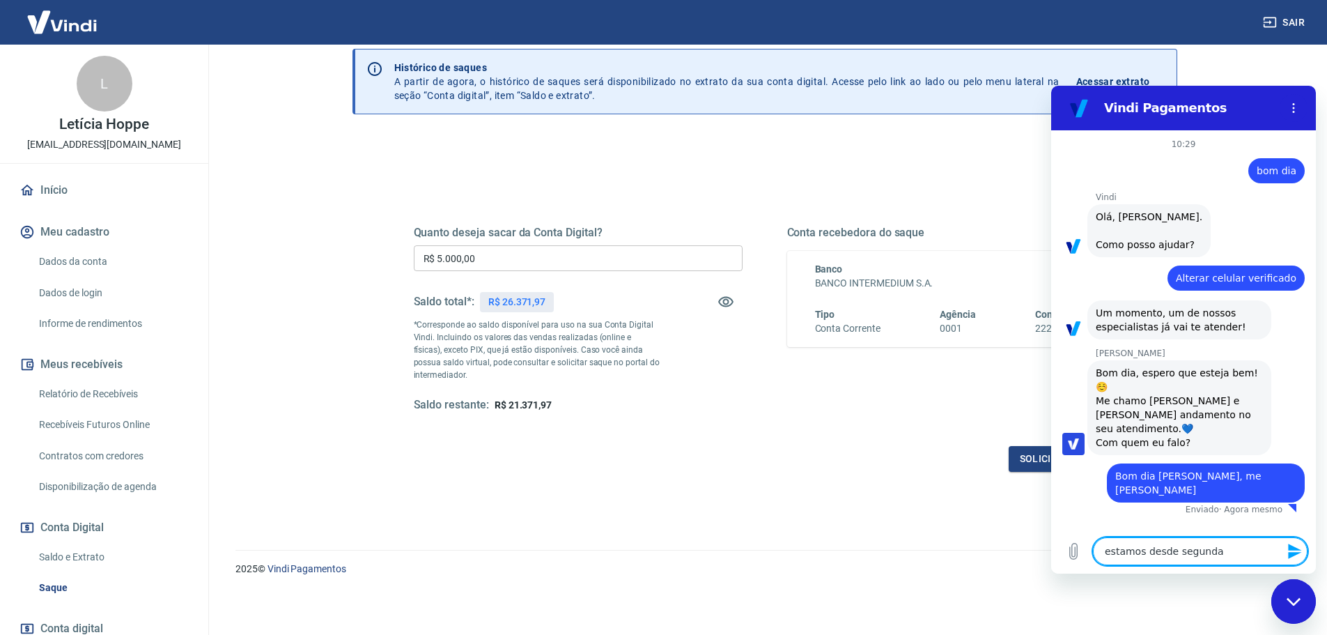
type textarea "estamos desde segunda"
type textarea "x"
type textarea "estamos desde segunda f"
type textarea "x"
type textarea "estamos desde segunda fe"
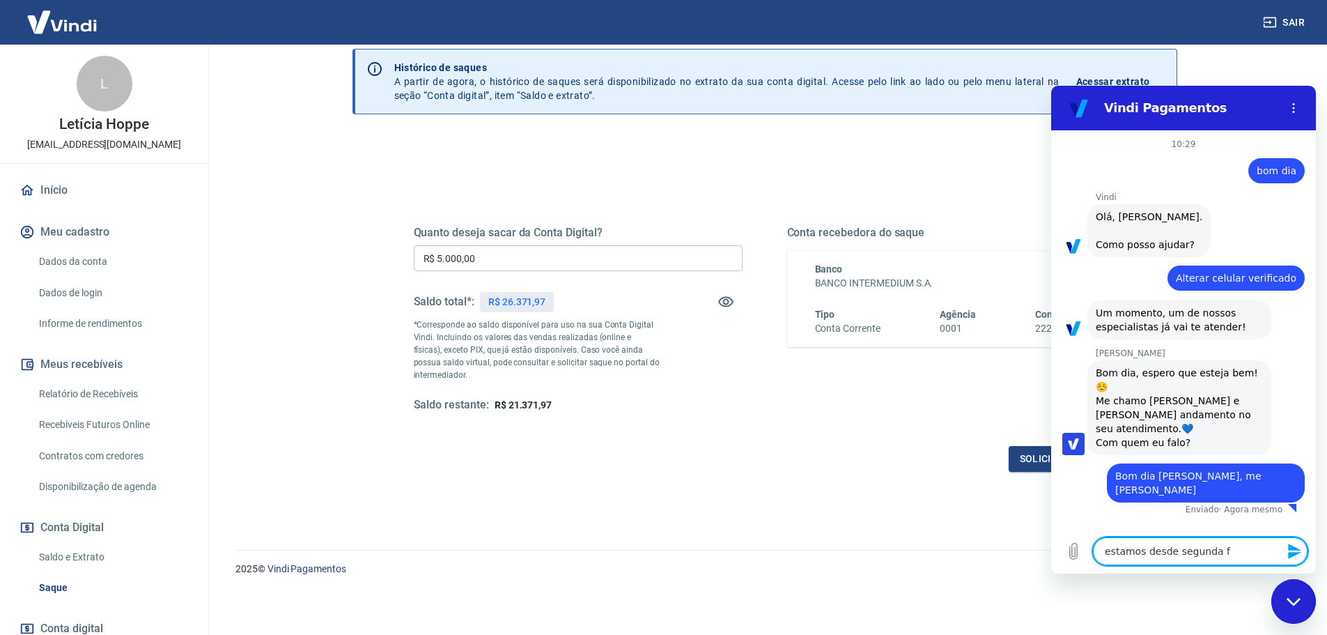
type textarea "x"
type textarea "estamos desde segunda fei"
type textarea "x"
type textarea "estamos desde segunda feit"
type textarea "x"
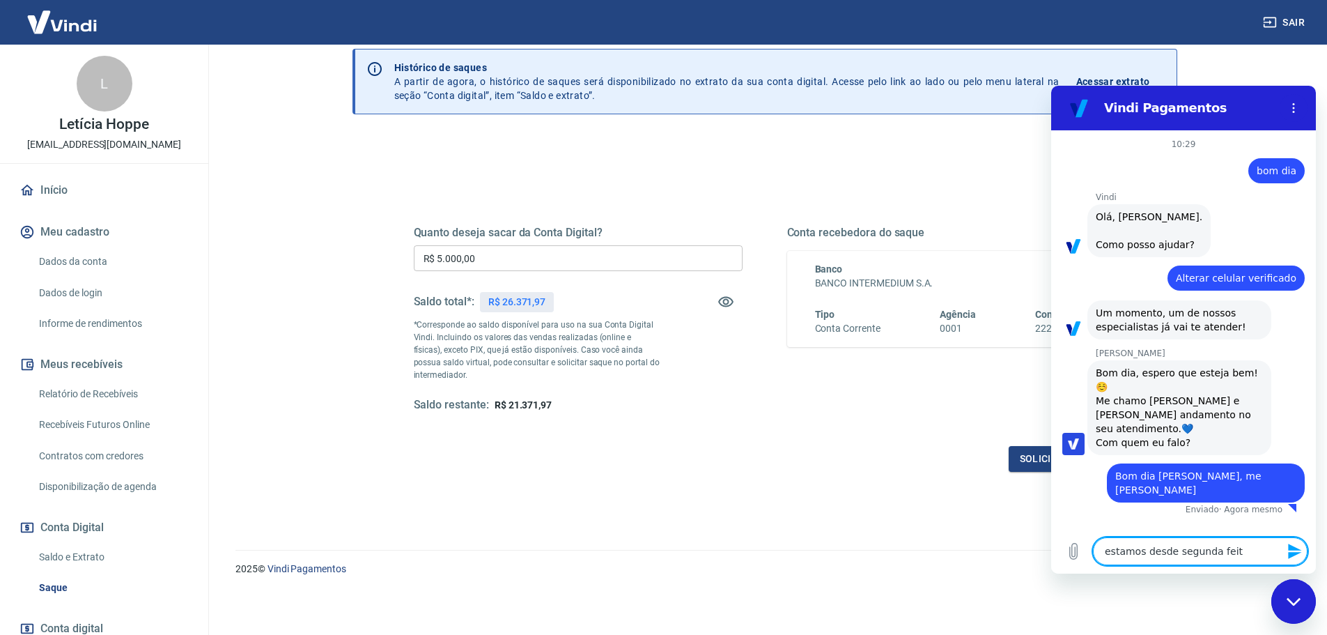
type textarea "estamos desde segunda feita"
type textarea "x"
type textarea "estamos desde segunda feita"
type textarea "x"
type textarea "estamos desde segunda feita t"
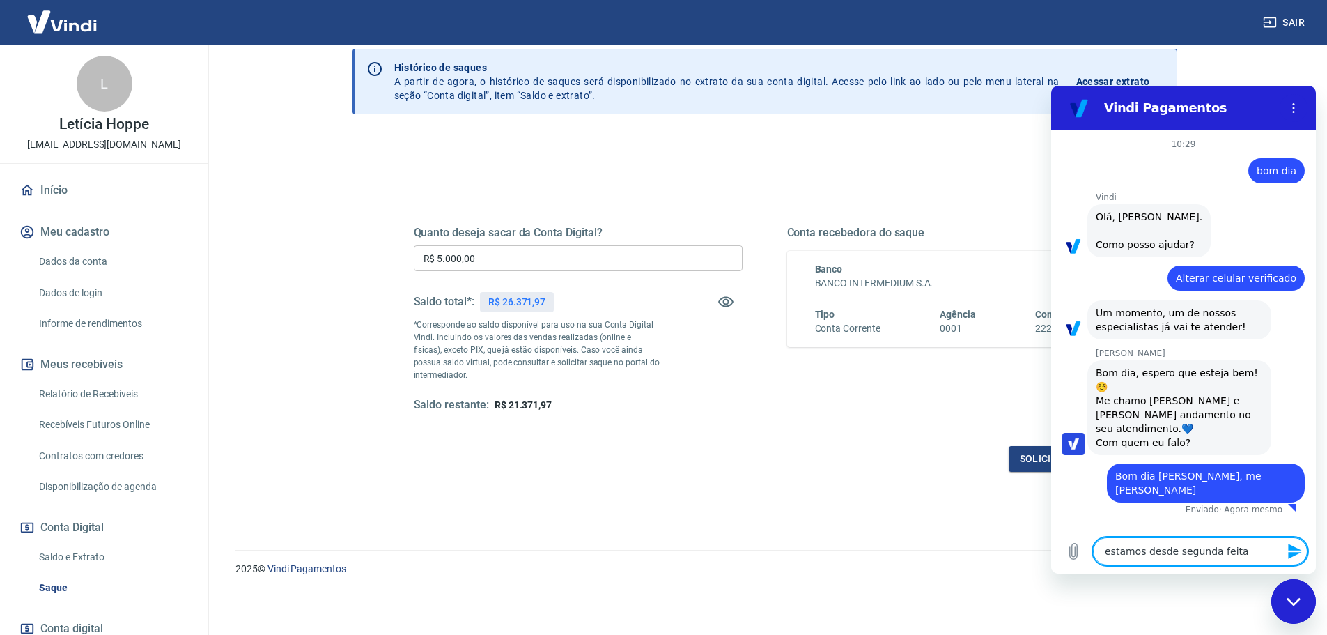
type textarea "x"
type textarea "estamos desde segunda feita te"
type textarea "x"
type textarea "estamos desde segunda feita ten"
type textarea "x"
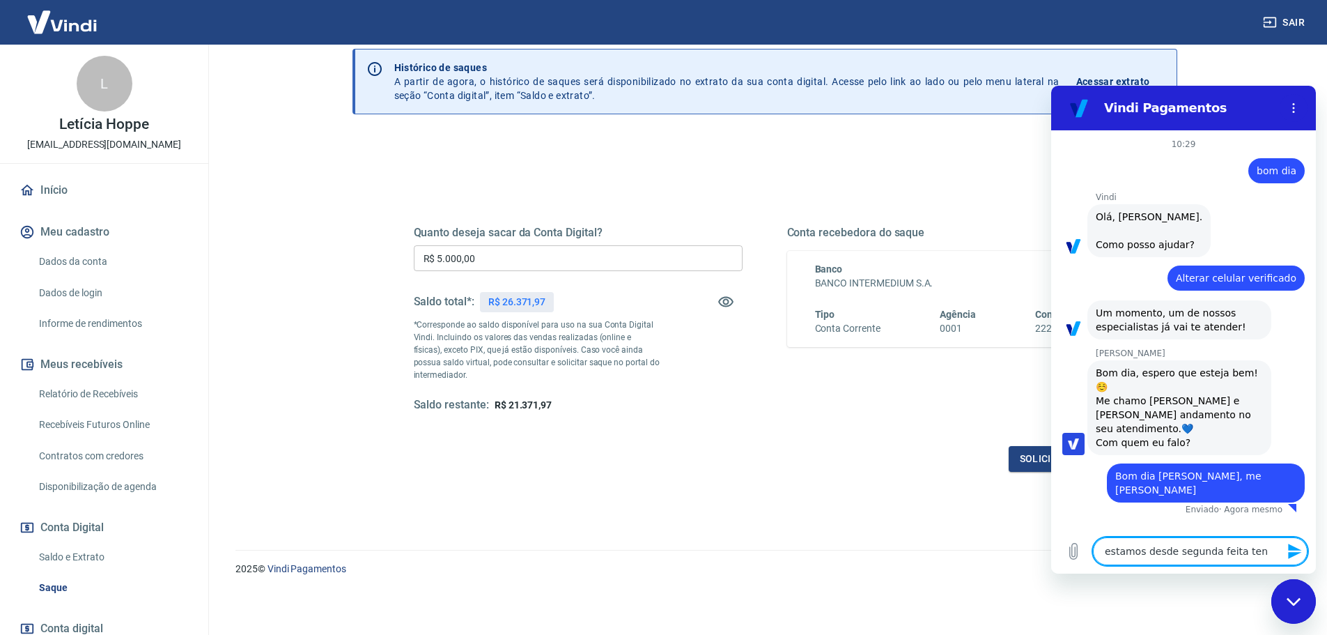
type textarea "estamos desde segunda feita tent"
type textarea "x"
type textarea "estamos desde segunda feita tenta"
type textarea "x"
type textarea "estamos desde segunda feita tentan"
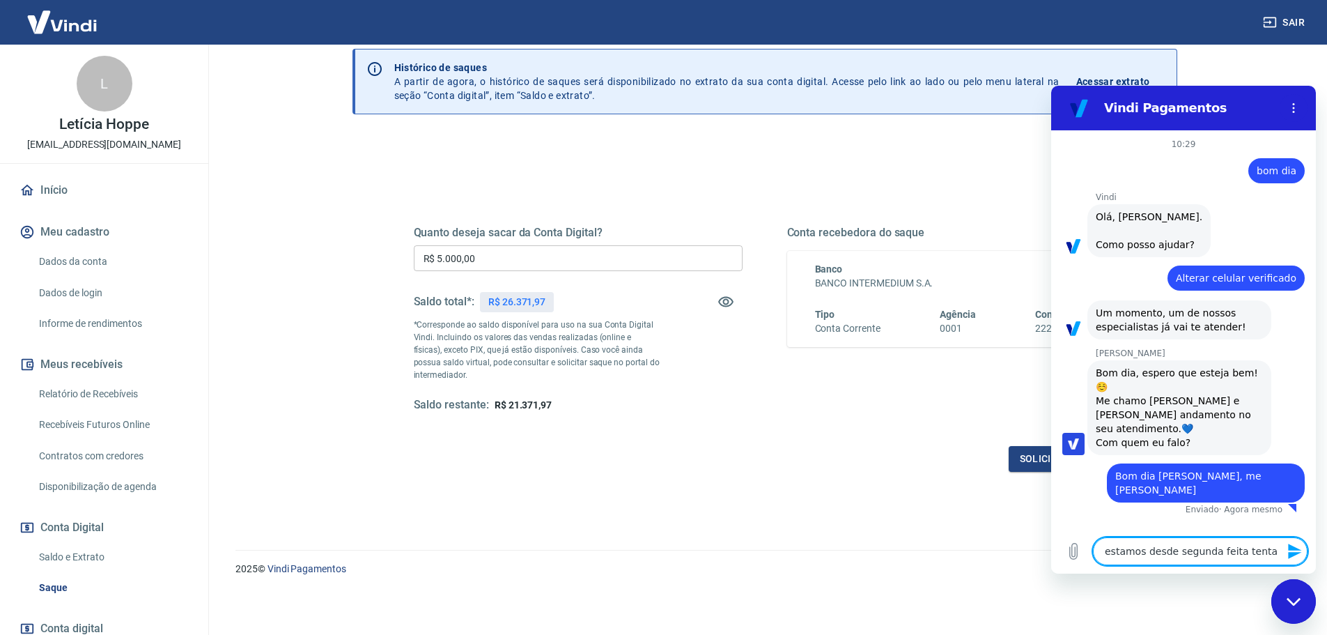
type textarea "x"
type textarea "estamos desde segunda feita tentand"
type textarea "x"
type textarea "estamos desde segunda feita tentando"
type textarea "x"
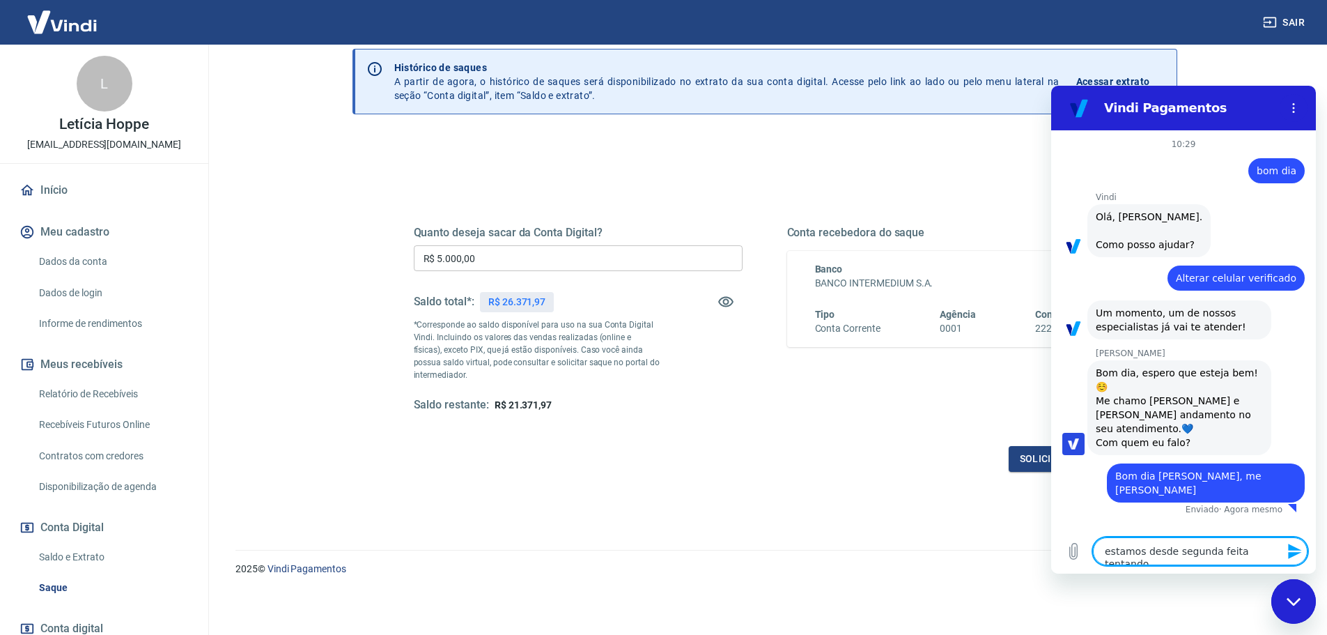
type textarea "estamos desde segunda feita tentando"
type textarea "x"
type textarea "estamos desde segunda feita tentando t"
type textarea "x"
type textarea "estamos desde segunda feita tentando tr"
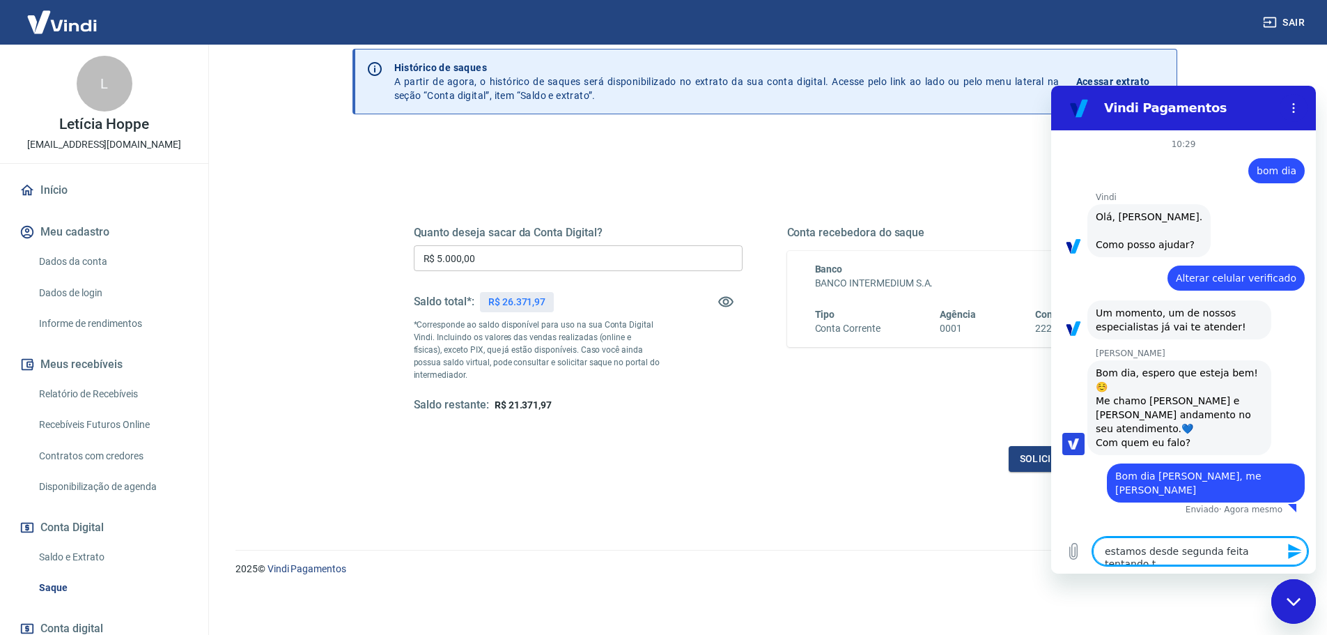
type textarea "x"
type textarea "estamos desde segunda feita tentando tra"
type textarea "x"
type textarea "estamos desde segunda feita tentando tran"
type textarea "x"
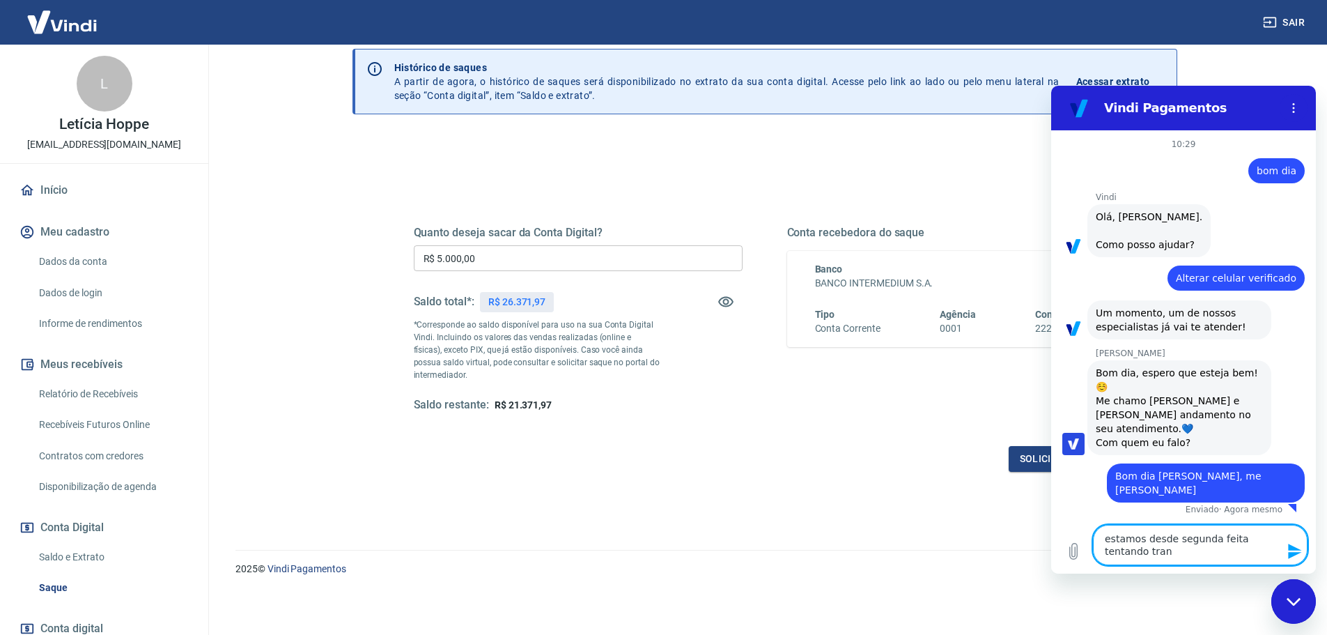
type textarea "estamos desde segunda feita tentando trans"
type textarea "x"
type textarea "estamos desde segunda feita tentando transf"
type textarea "x"
type textarea "estamos desde segunda feita tentando transfe"
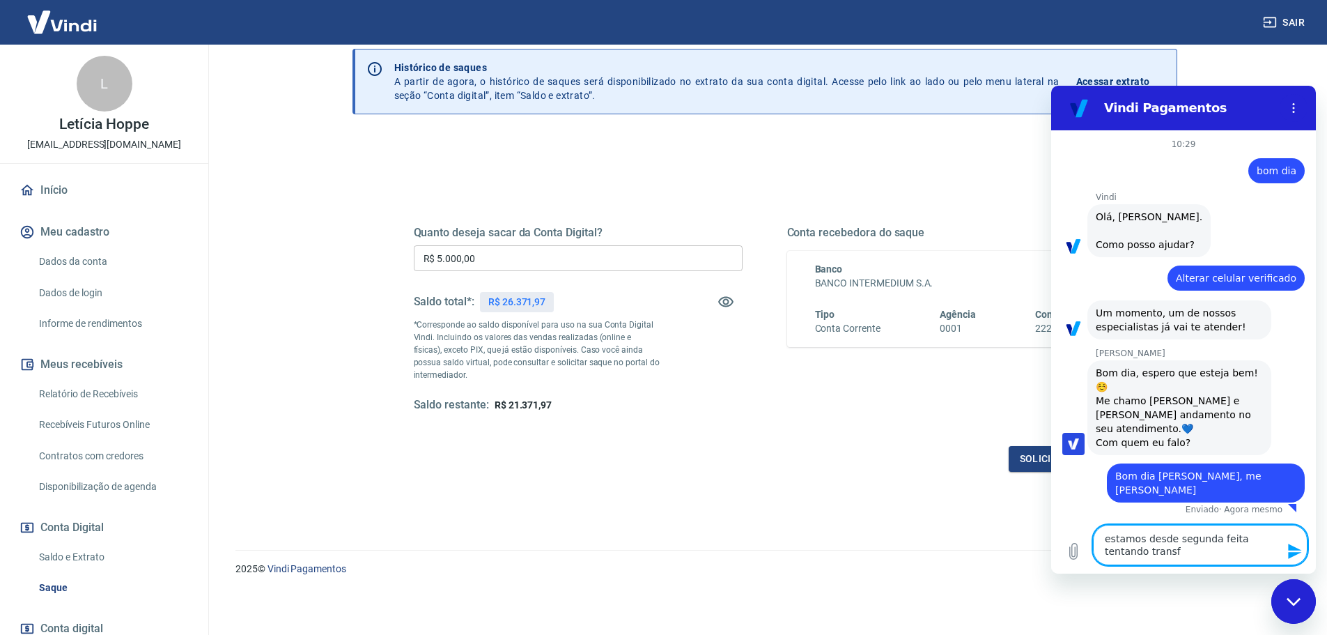
type textarea "x"
type textarea "estamos desde segunda feita tentando transfer"
type textarea "x"
type textarea "estamos desde segunda feita tentando transferi"
type textarea "x"
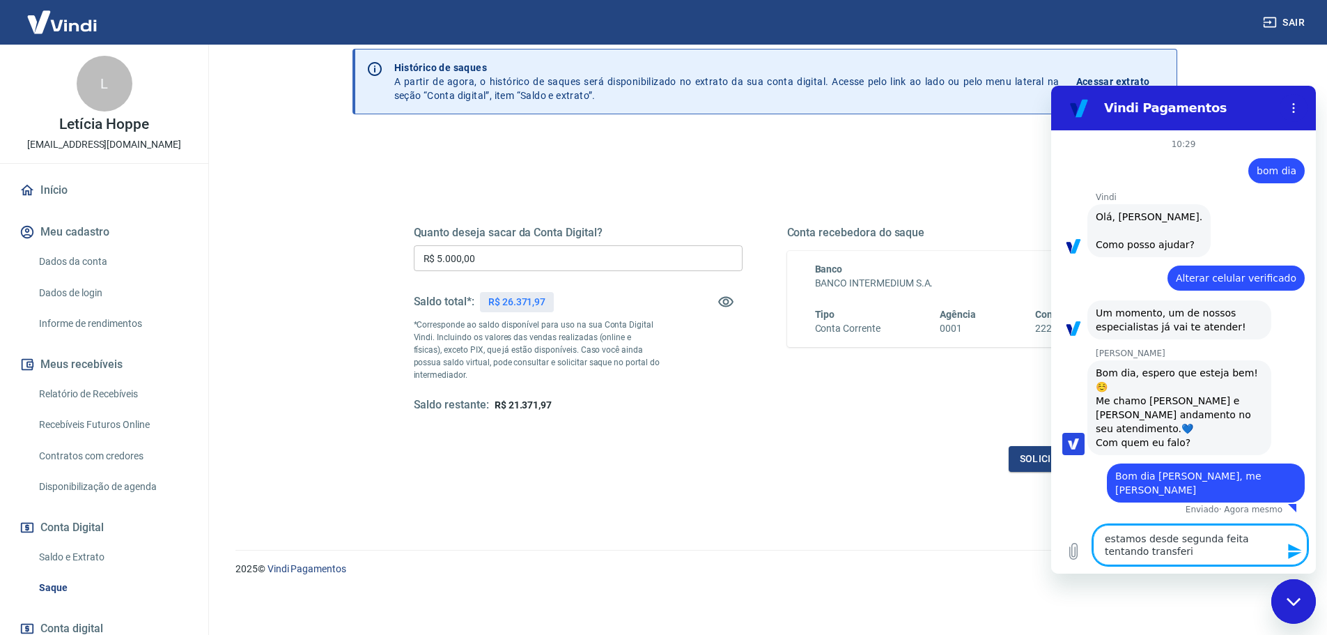
type textarea "estamos desde segunda feita tentando transferir"
type textarea "x"
type textarea "estamos desde segunda feita tentando transferir"
type textarea "x"
type textarea "estamos desde segunda feita tentando transferir o"
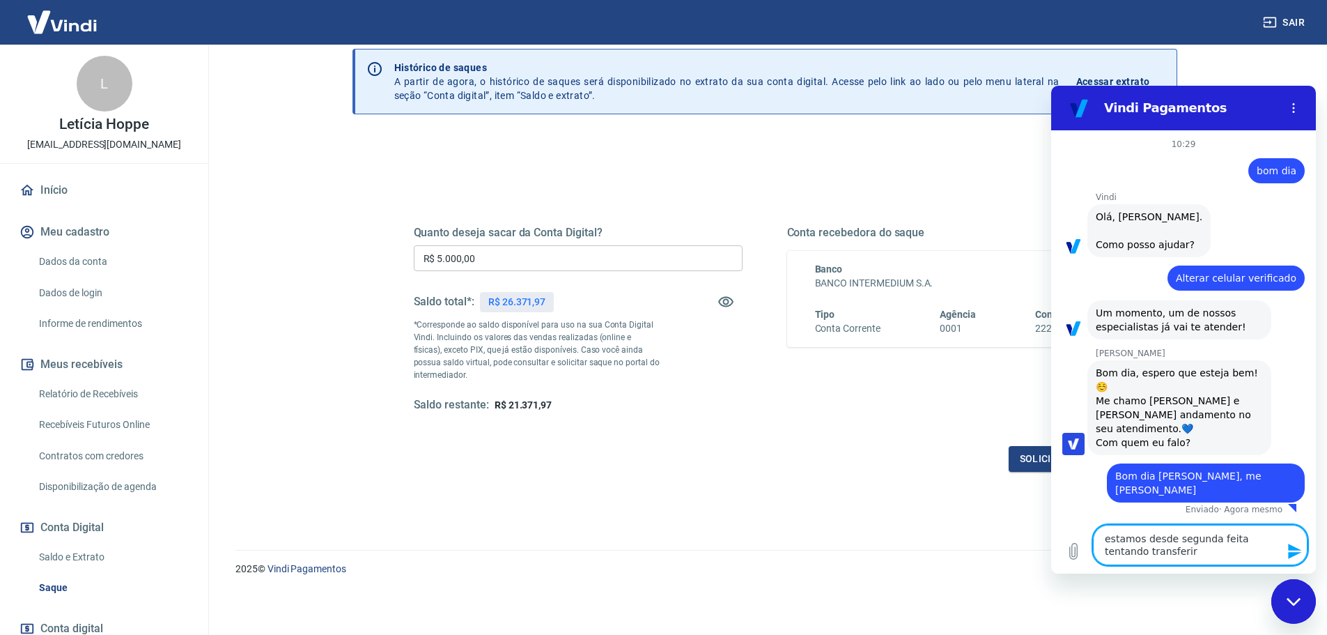
type textarea "x"
type textarea "estamos desde segunda feita tentando transferir os"
type textarea "x"
type textarea "estamos desde segunda feita tentando transferir os"
type textarea "x"
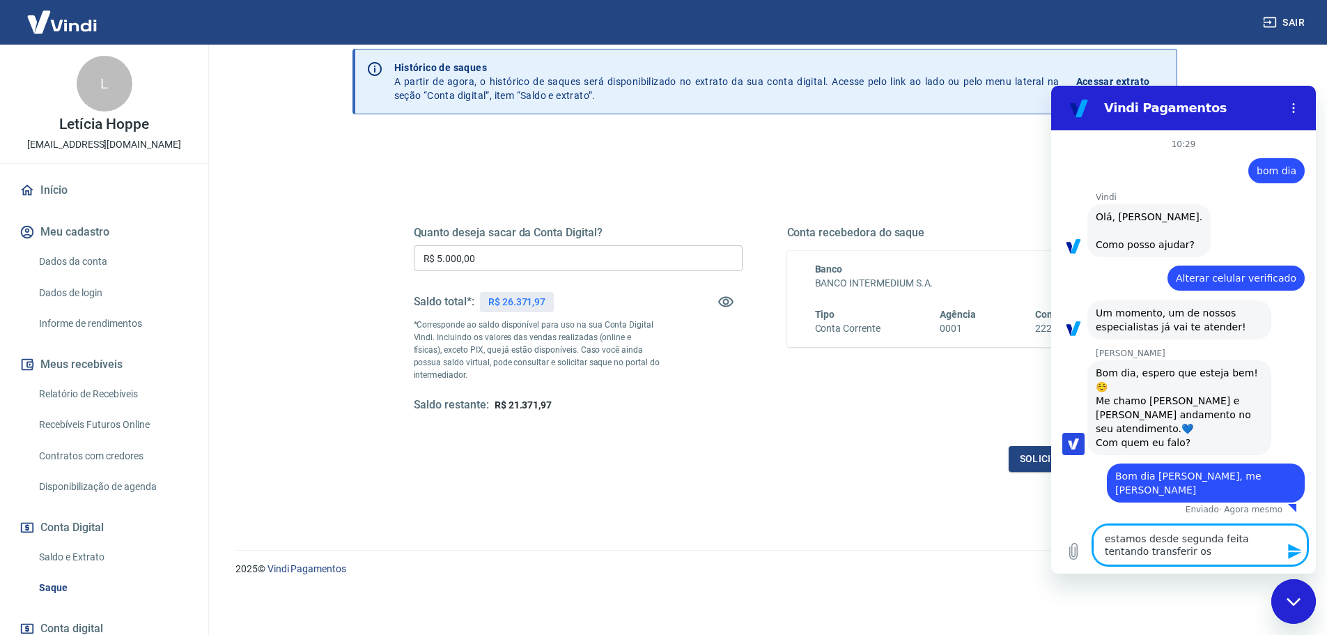
type textarea "estamos desde segunda feita tentando transferir os v"
type textarea "x"
type textarea "estamos desde segunda feita tentando transferir os va"
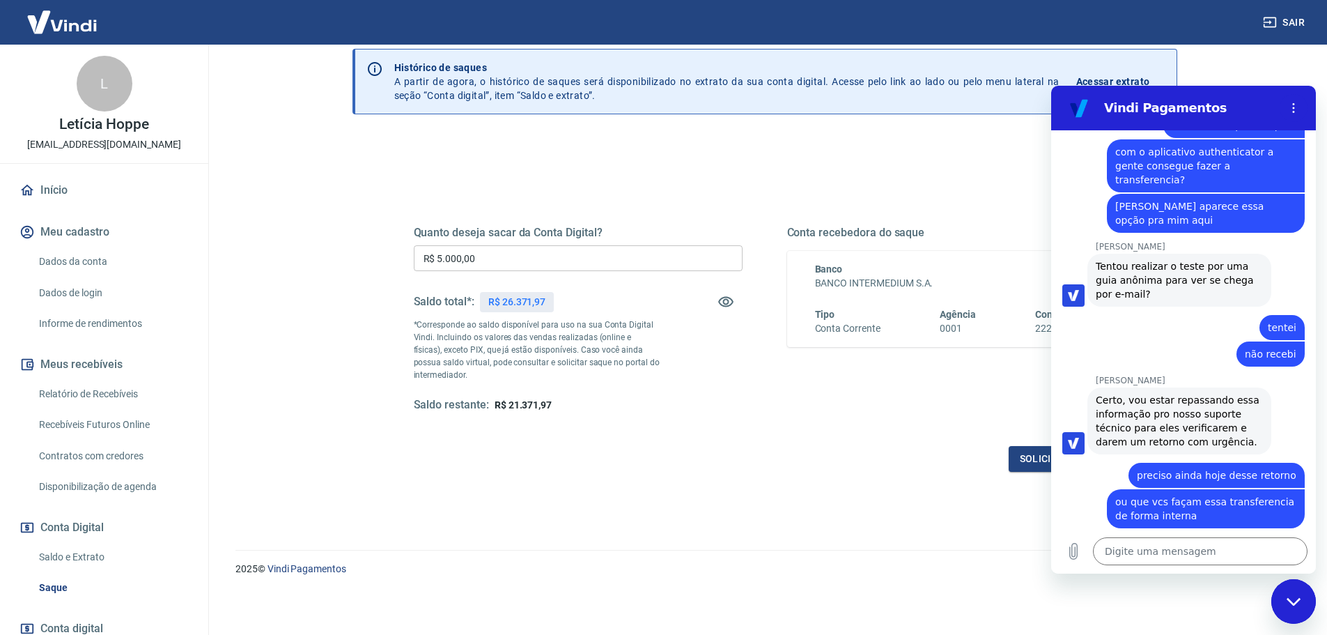
scroll to position [953, 0]
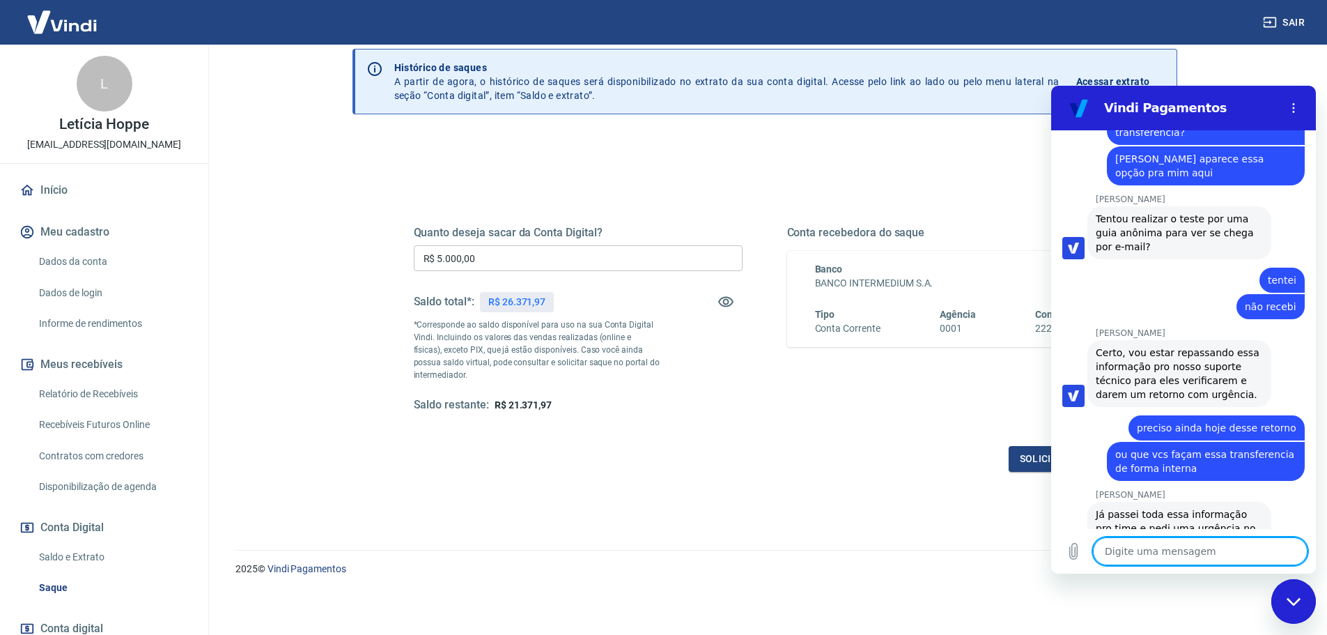
click at [1134, 551] on textarea at bounding box center [1200, 551] width 215 height 28
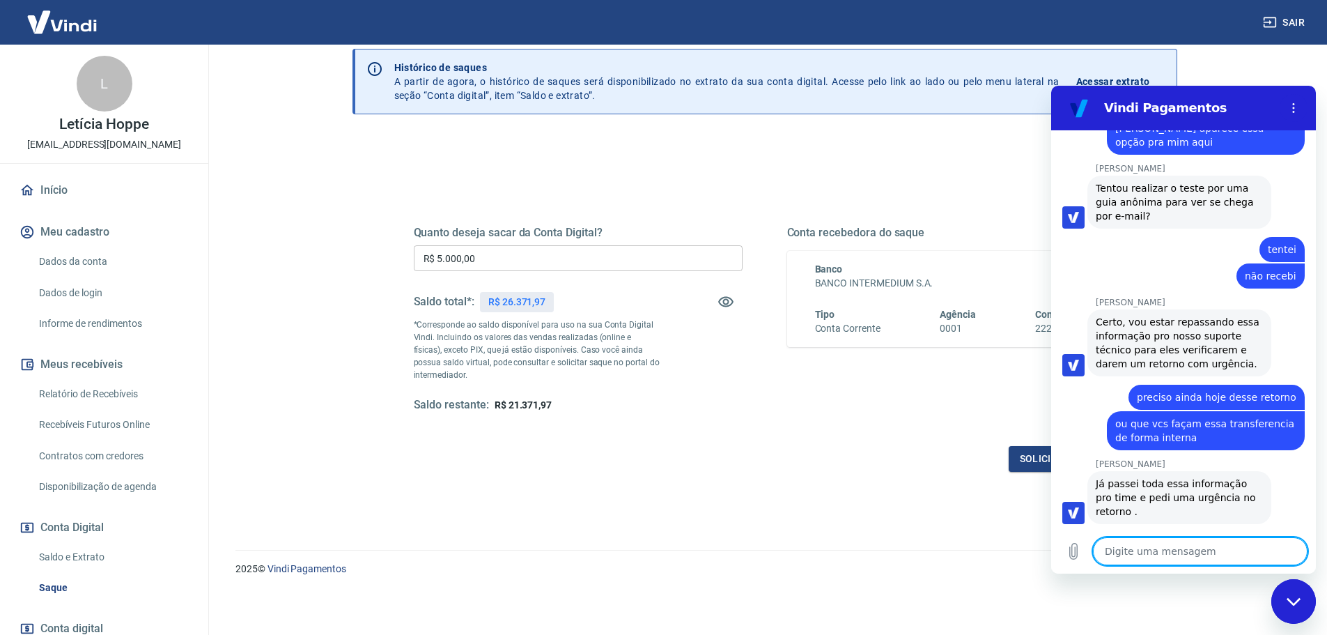
scroll to position [986, 0]
